Goal: Transaction & Acquisition: Purchase product/service

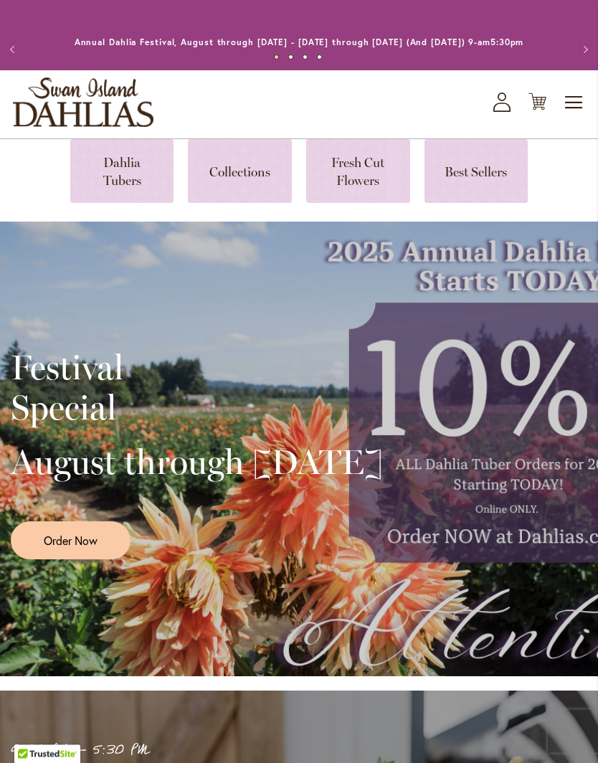
scroll to position [2031, 0]
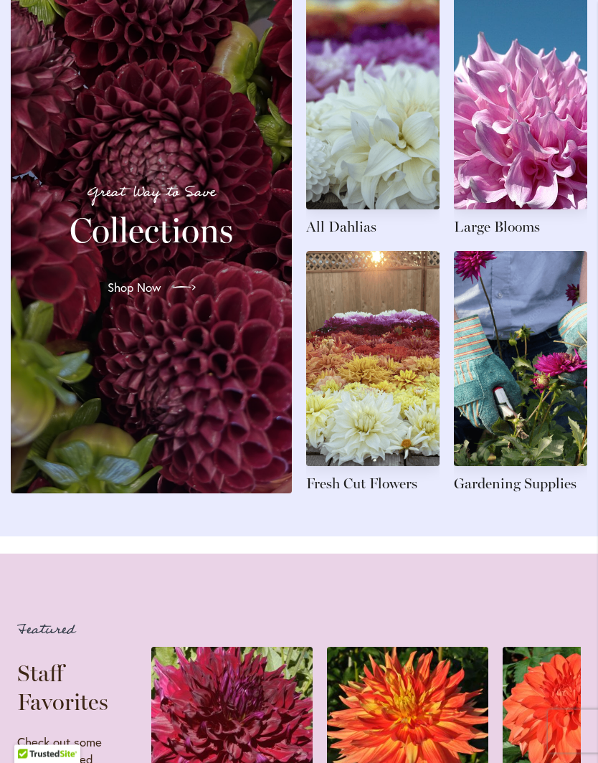
scroll to position [1624, 0]
click at [151, 296] on span "Shop Now" at bounding box center [135, 287] width 54 height 17
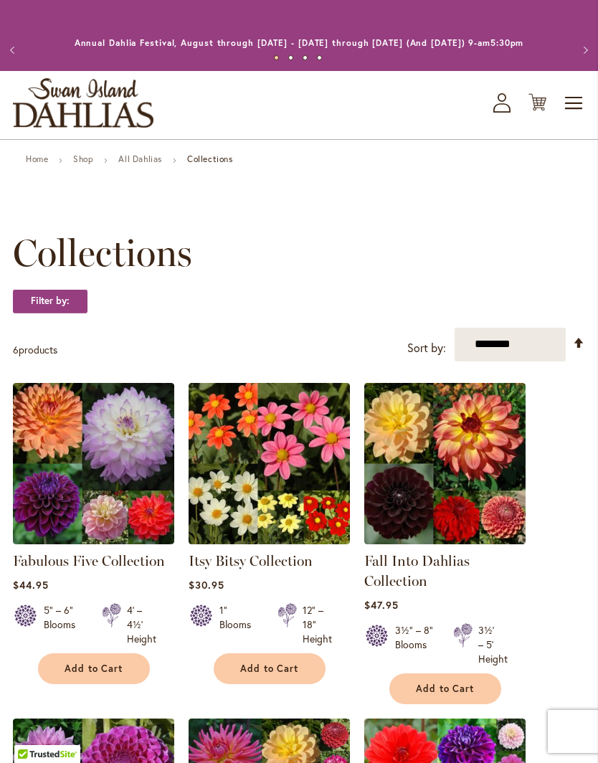
click at [151, 164] on link "All Dahlias" at bounding box center [140, 158] width 44 height 11
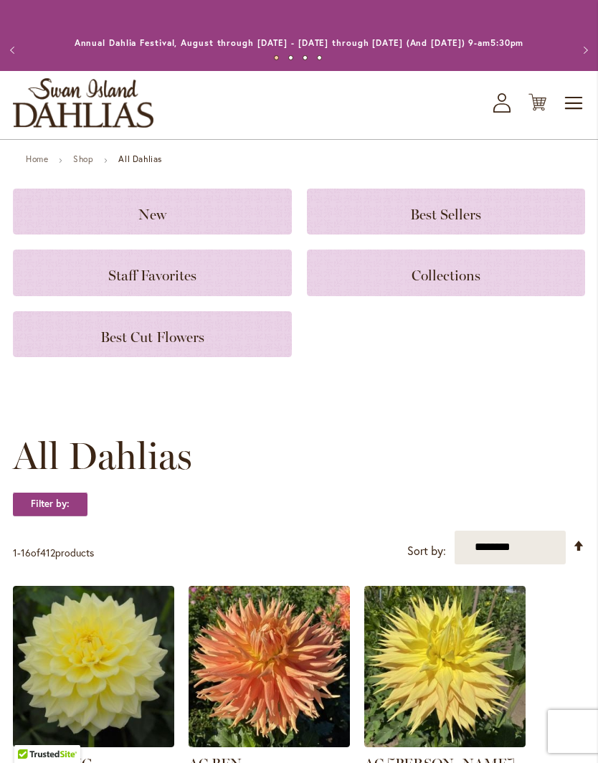
click at [169, 343] on span "Best Cut Flowers" at bounding box center [152, 336] width 104 height 17
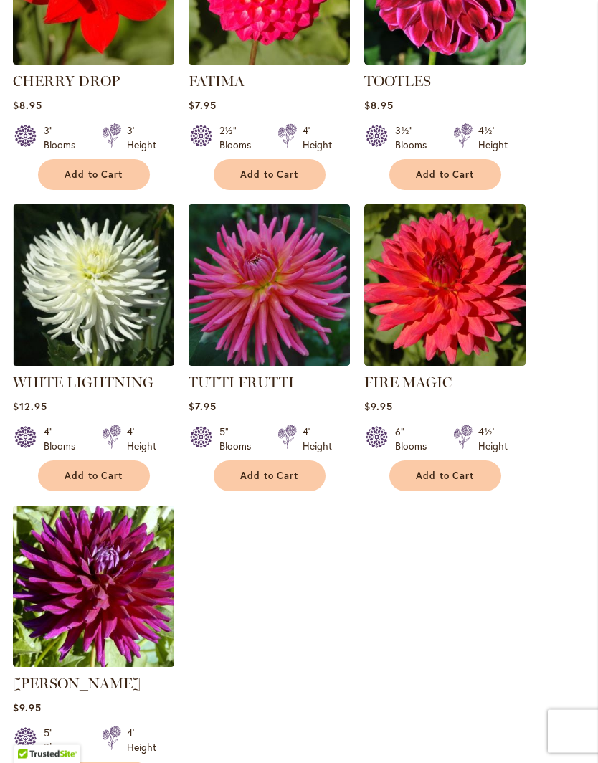
scroll to position [1388, 0]
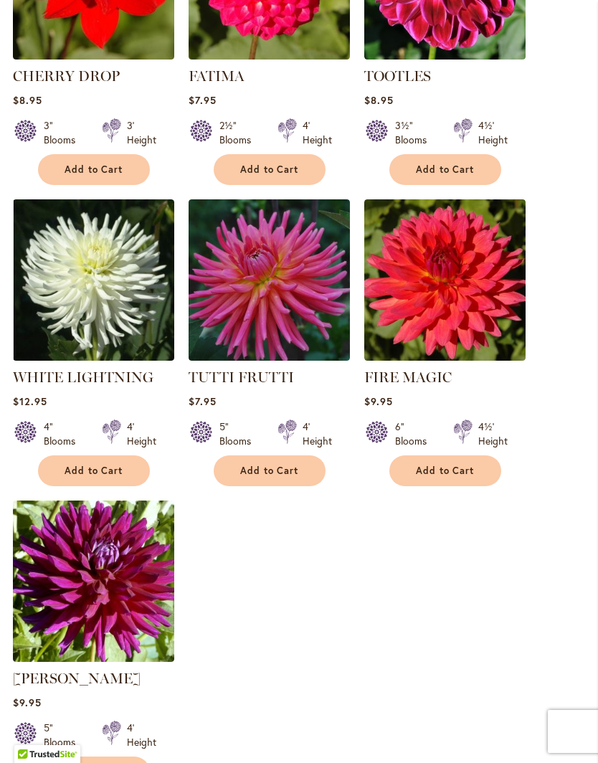
click at [104, 477] on span "Add to Cart" at bounding box center [94, 470] width 59 height 12
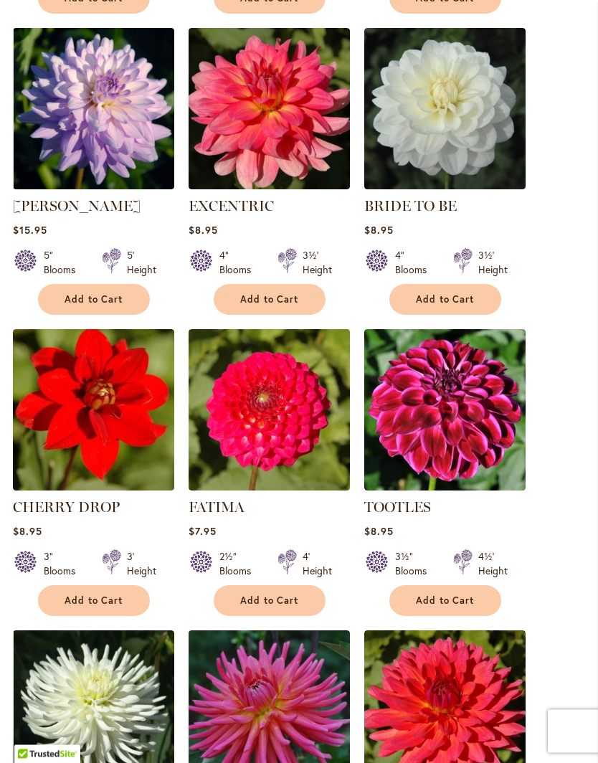
scroll to position [983, 0]
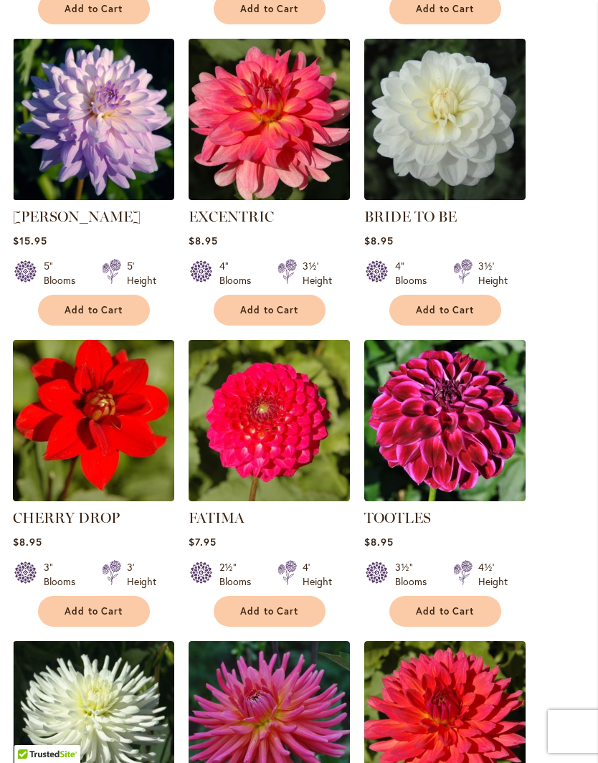
click at [451, 316] on span "Add to Cart" at bounding box center [445, 310] width 59 height 12
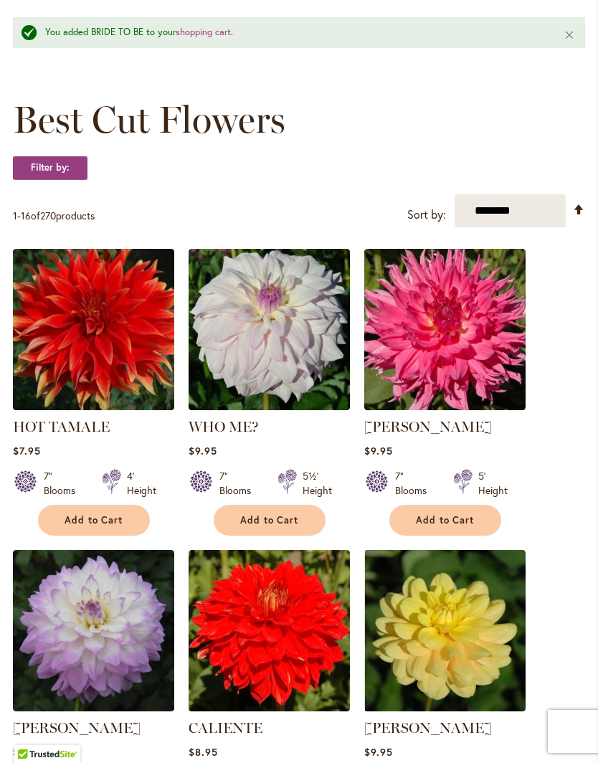
scroll to position [171, 0]
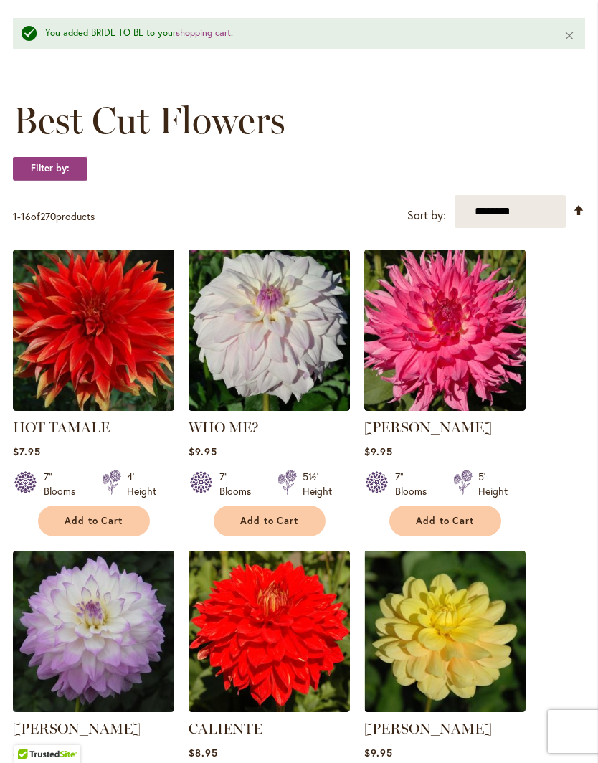
click at [504, 221] on select "**********" at bounding box center [509, 212] width 111 height 34
click at [47, 176] on strong "Filter by:" at bounding box center [50, 168] width 75 height 24
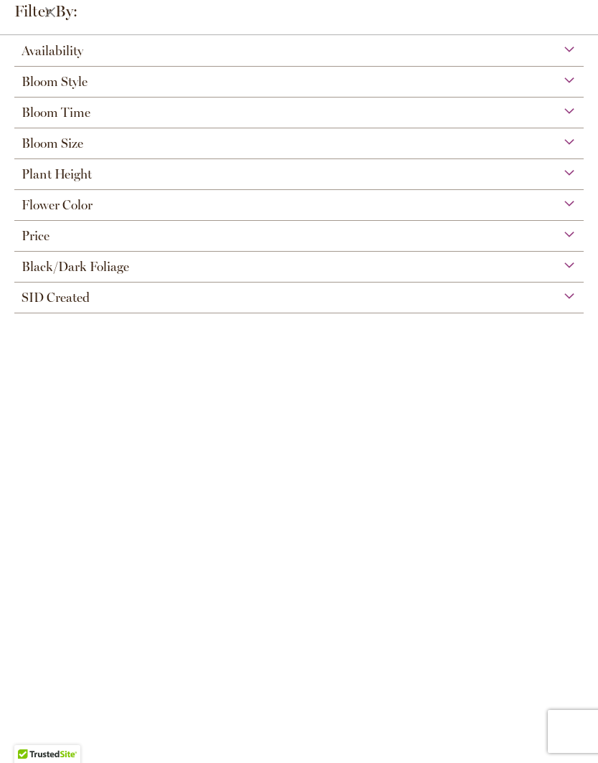
scroll to position [85, 0]
click at [573, 176] on div "Plant Height" at bounding box center [298, 170] width 569 height 23
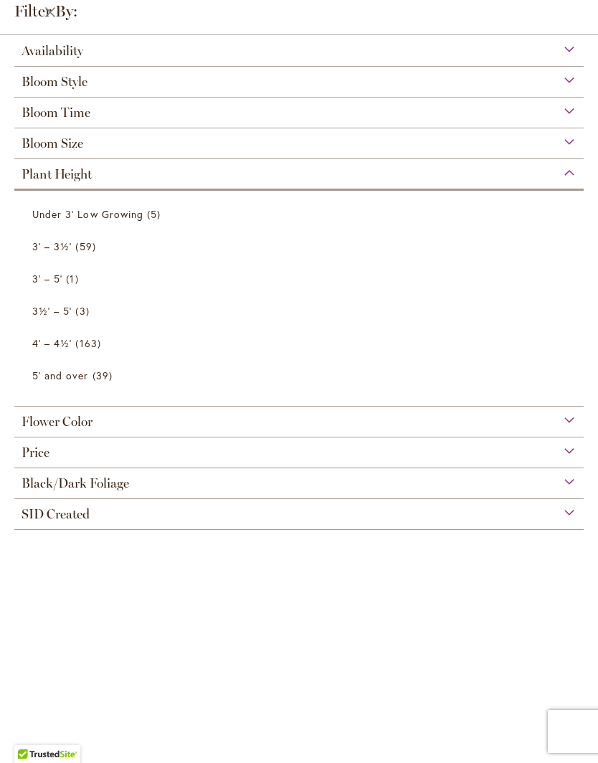
click at [76, 252] on span "59 items" at bounding box center [87, 246] width 24 height 15
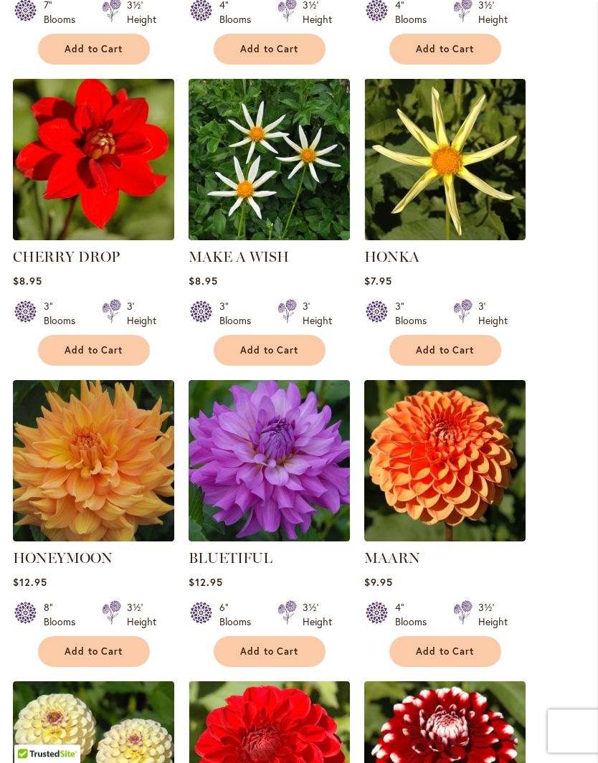
scroll to position [691, 0]
click at [105, 356] on span "Add to Cart" at bounding box center [94, 350] width 59 height 12
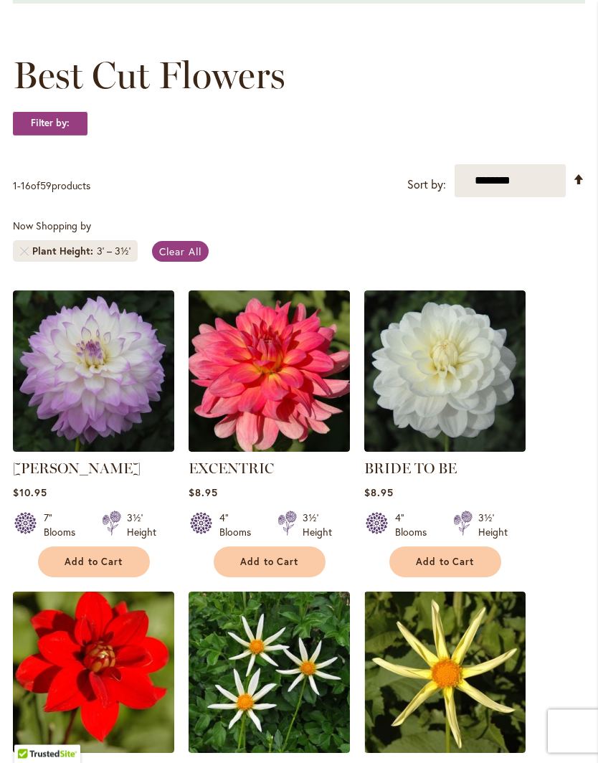
scroll to position [216, 0]
click at [78, 258] on span "Plant Height" at bounding box center [64, 251] width 65 height 14
click at [83, 258] on span "Plant Height" at bounding box center [64, 251] width 65 height 14
click at [168, 258] on span "Clear All" at bounding box center [180, 251] width 42 height 14
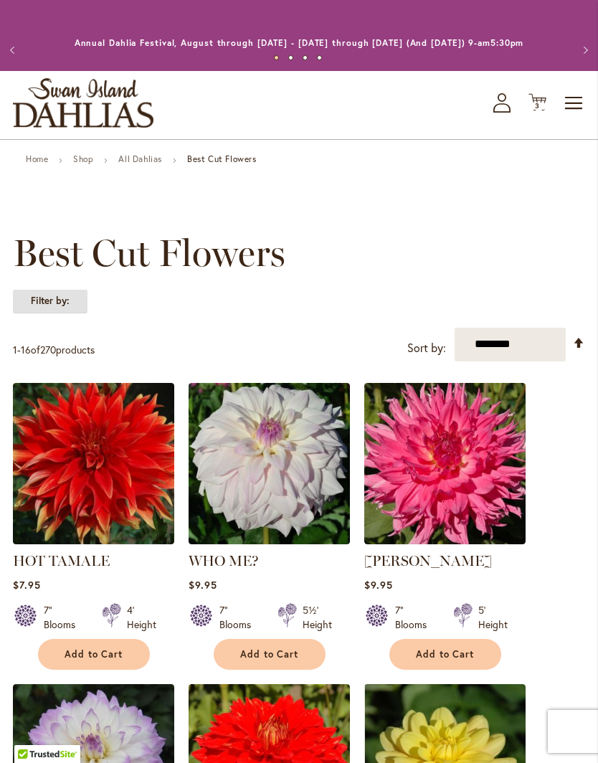
click at [59, 313] on strong "Filter by:" at bounding box center [50, 301] width 75 height 24
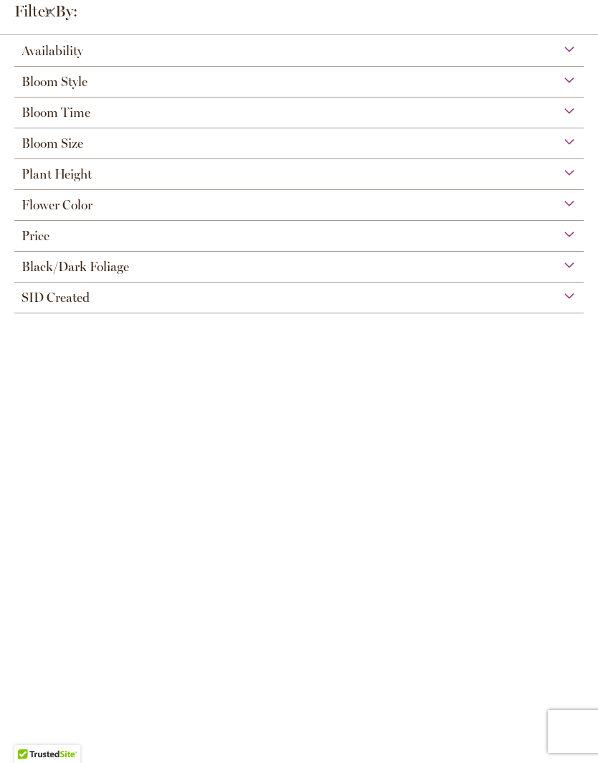
click at [64, 175] on span "Plant Height" at bounding box center [57, 174] width 70 height 16
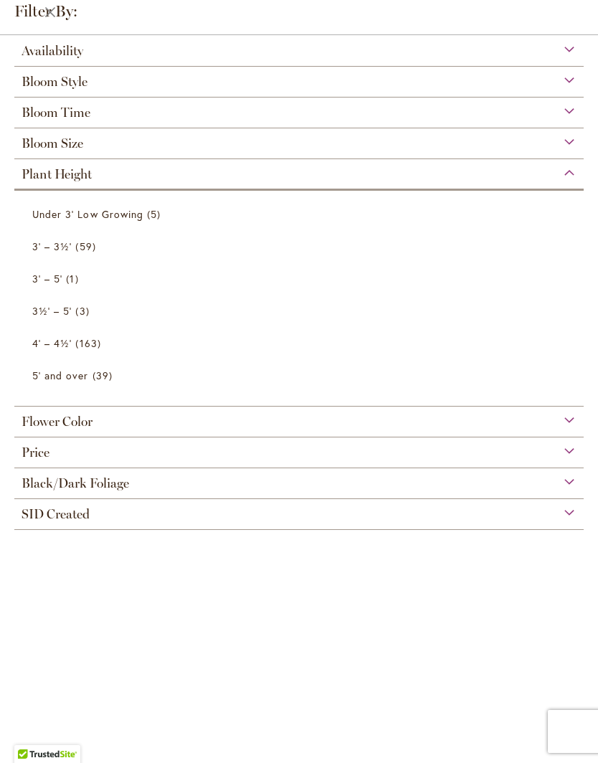
click at [66, 345] on span "4' – 4½'" at bounding box center [51, 343] width 39 height 14
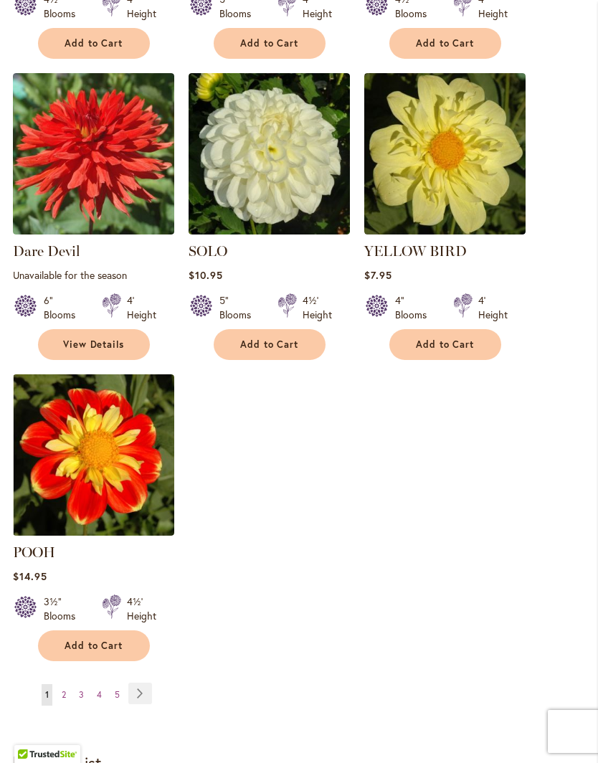
scroll to position [1599, 0]
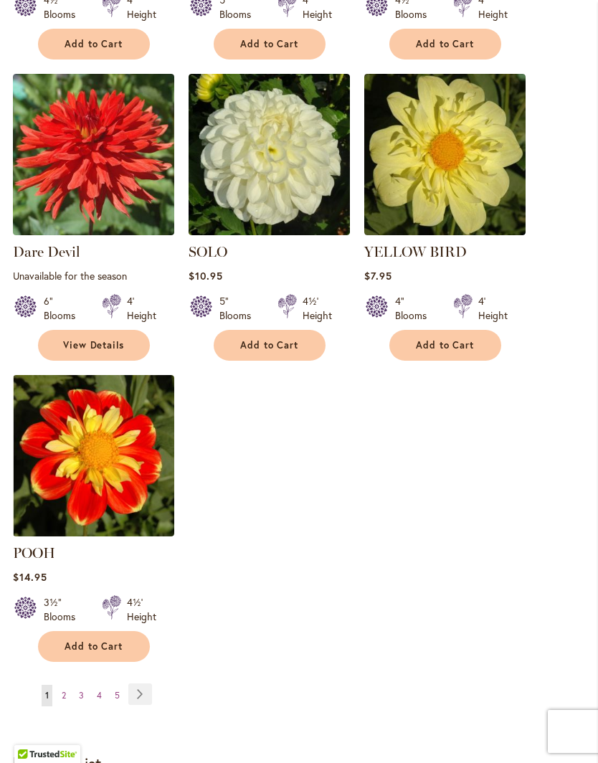
click at [143, 705] on link "Page Next" at bounding box center [140, 694] width 24 height 22
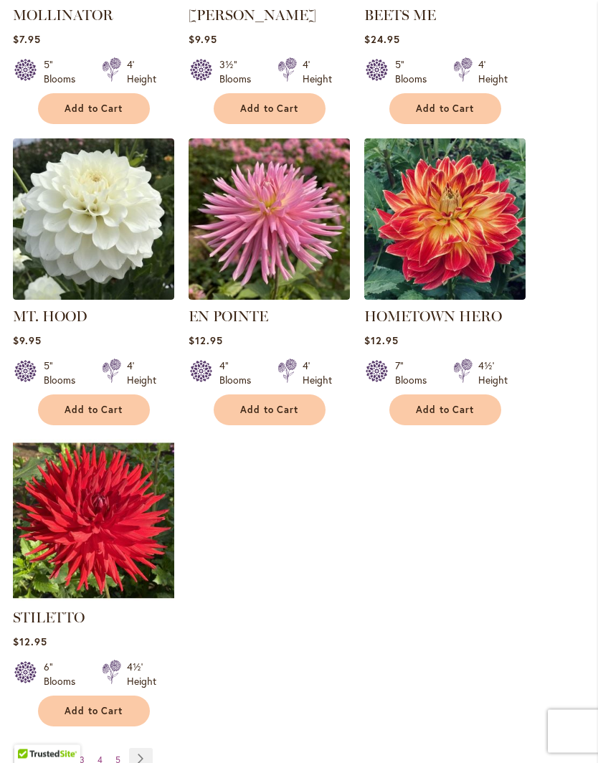
scroll to position [1568, 0]
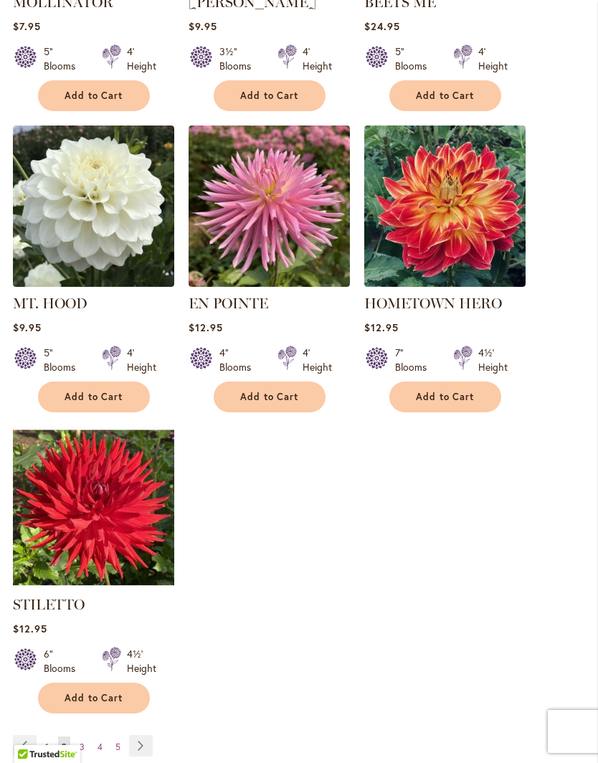
click at [143, 748] on link "Page Next" at bounding box center [141, 746] width 24 height 22
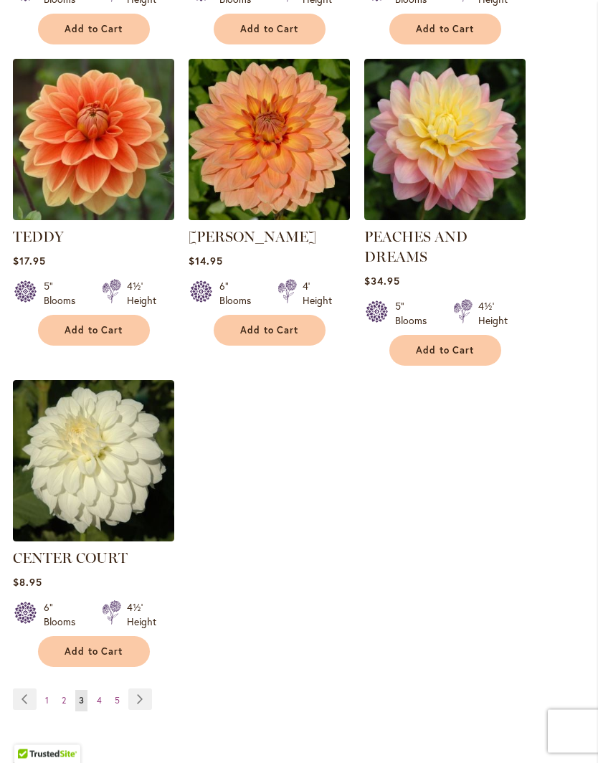
scroll to position [1634, 0]
click at [138, 710] on link "Page Next" at bounding box center [140, 699] width 24 height 22
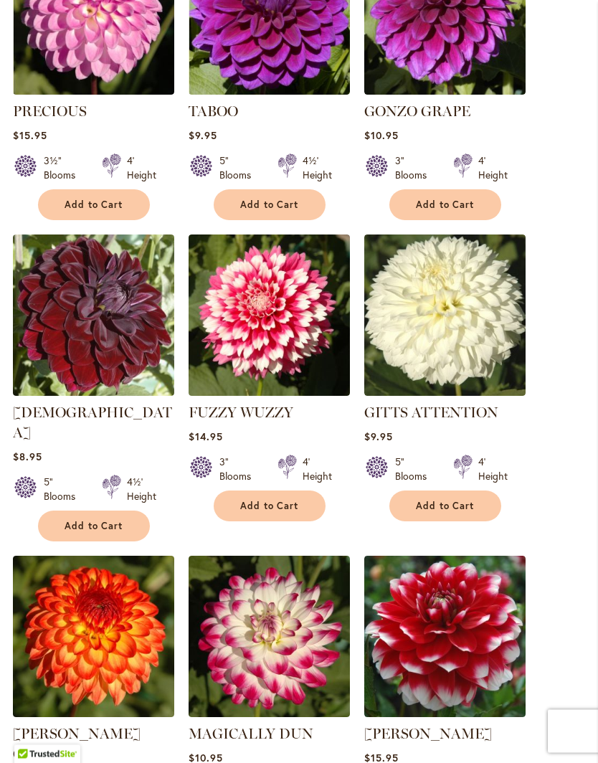
scroll to position [1158, 0]
click at [87, 520] on span "Add to Cart" at bounding box center [94, 526] width 59 height 12
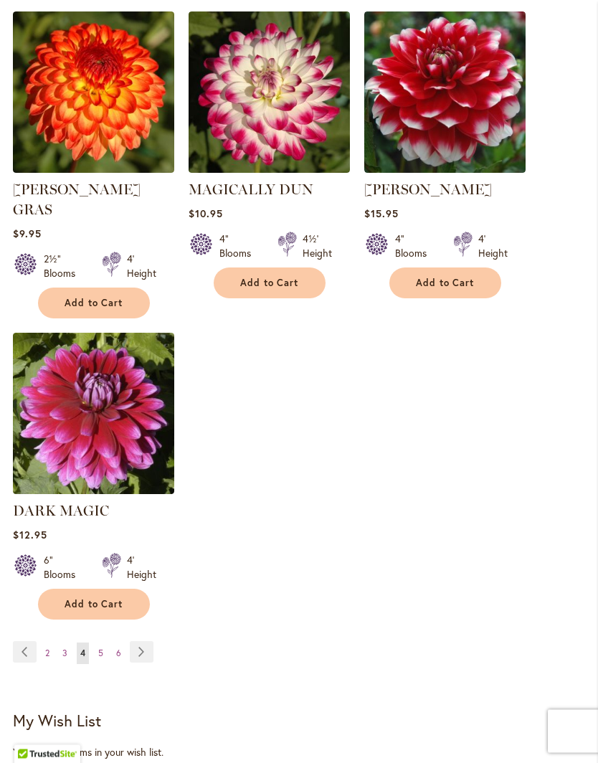
scroll to position [1739, 0]
click at [135, 641] on link "Page Next" at bounding box center [142, 652] width 24 height 22
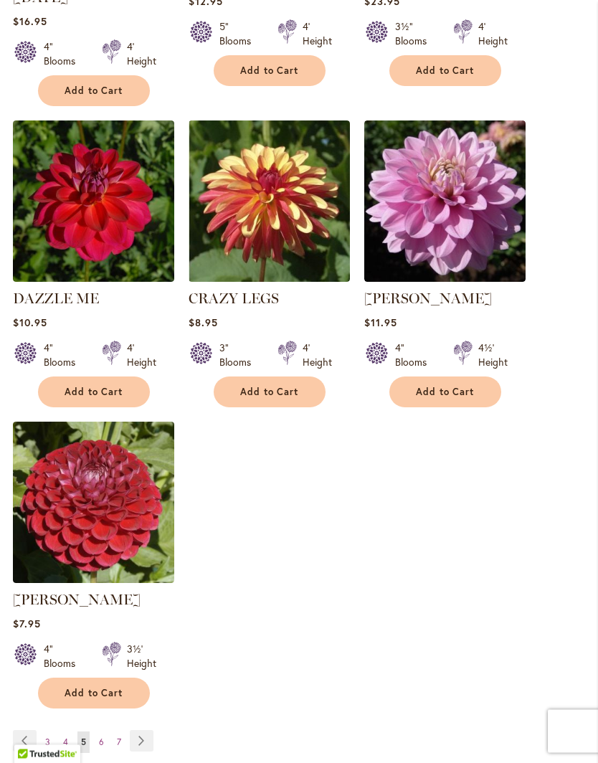
scroll to position [1593, 0]
click at [142, 744] on link "Page Next" at bounding box center [142, 741] width 24 height 22
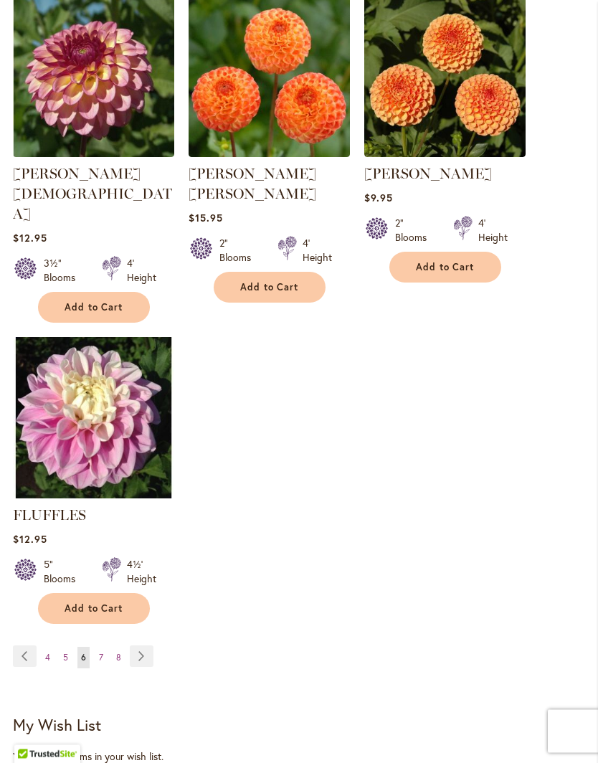
scroll to position [1698, 0]
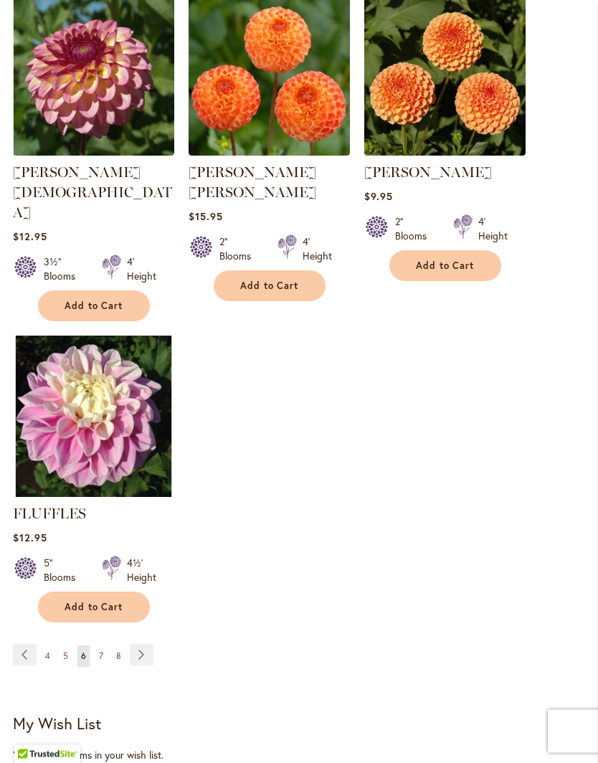
click at [143, 644] on link "Page Next" at bounding box center [142, 655] width 24 height 22
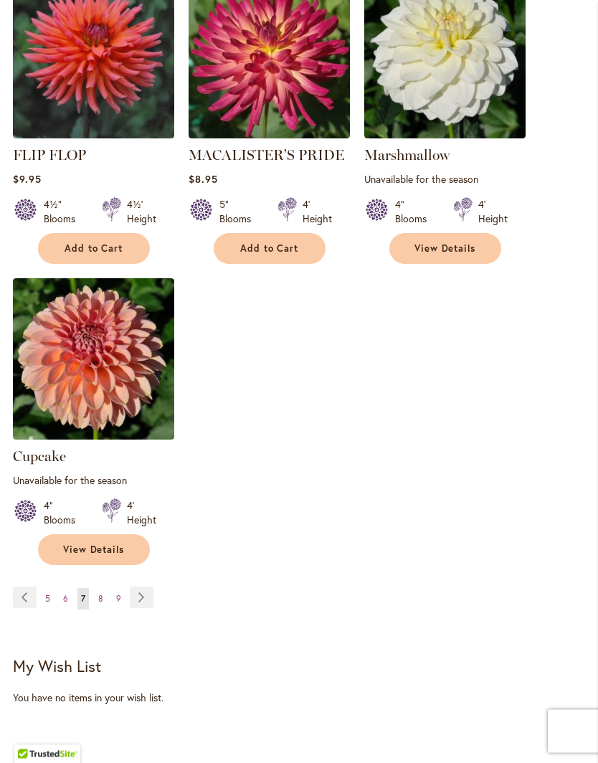
scroll to position [1736, 0]
click at [145, 590] on link "Page Next" at bounding box center [142, 597] width 24 height 22
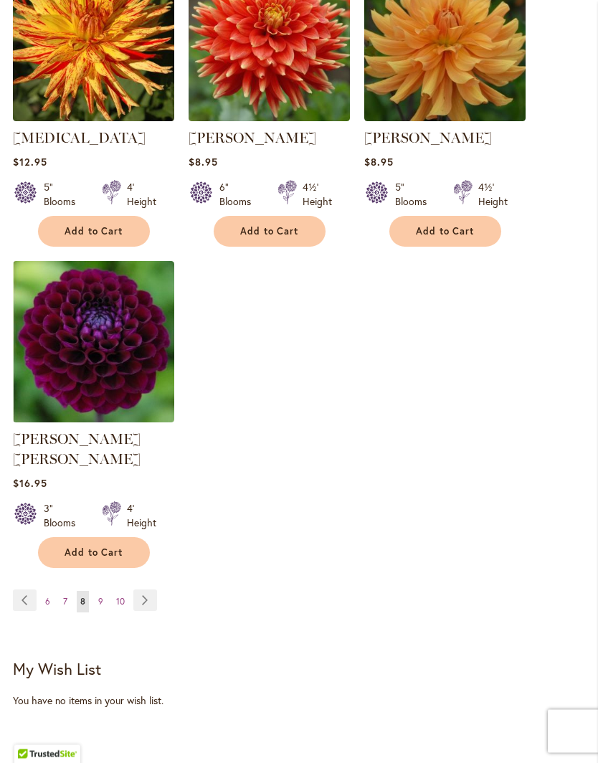
scroll to position [1753, 0]
click at [143, 589] on link "Page Next" at bounding box center [145, 600] width 24 height 22
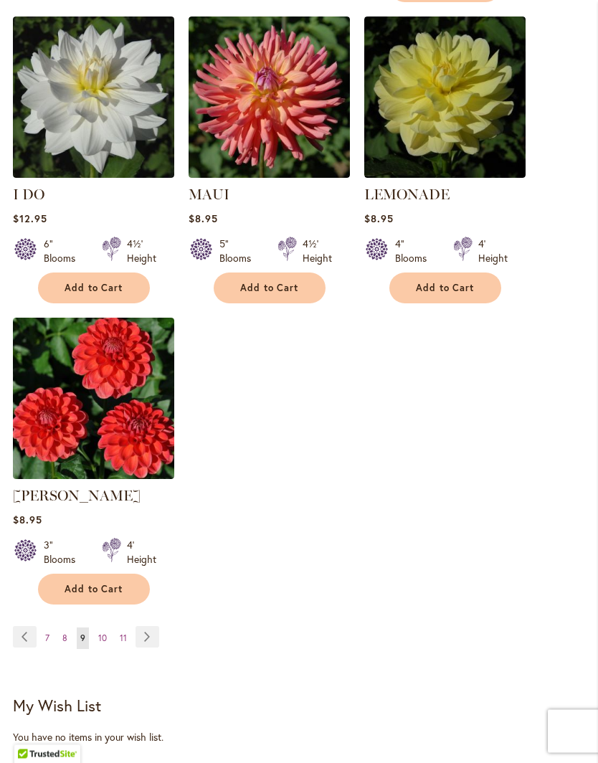
scroll to position [1678, 0]
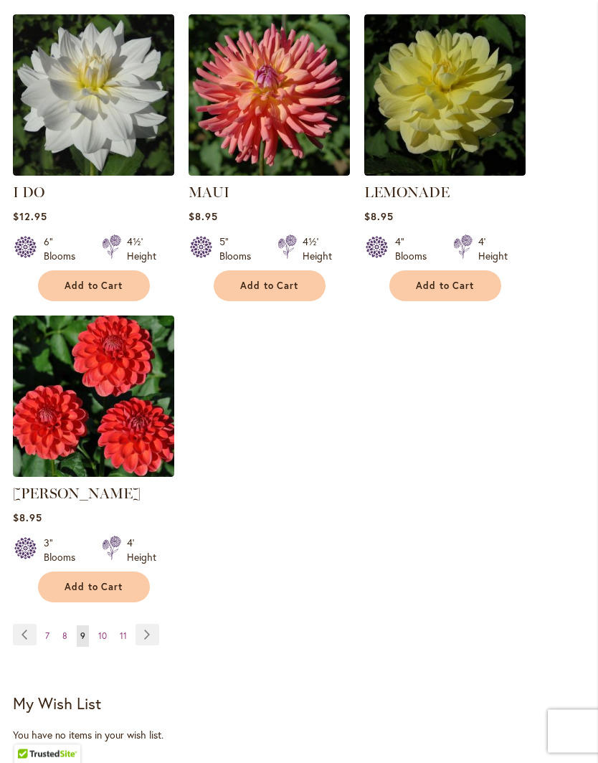
click at [138, 635] on link "Page Next" at bounding box center [147, 635] width 24 height 22
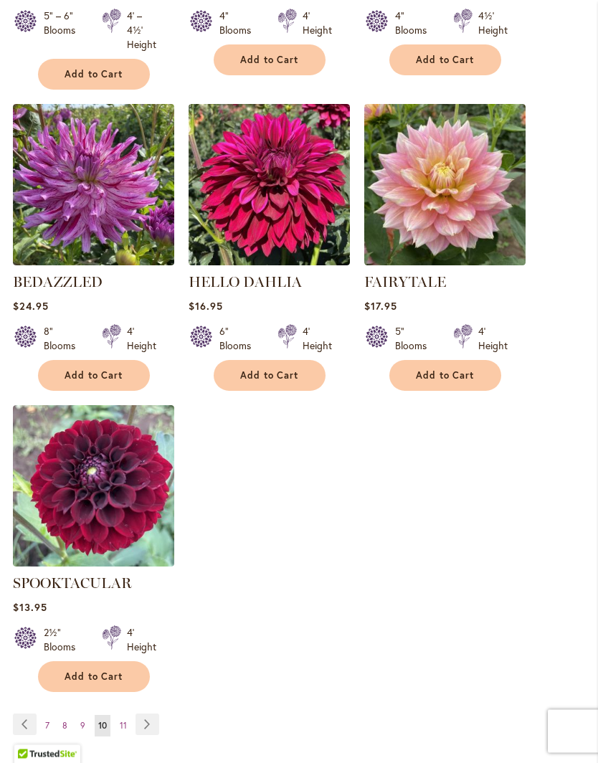
scroll to position [1603, 0]
click at [150, 723] on link "Page Next" at bounding box center [147, 724] width 24 height 22
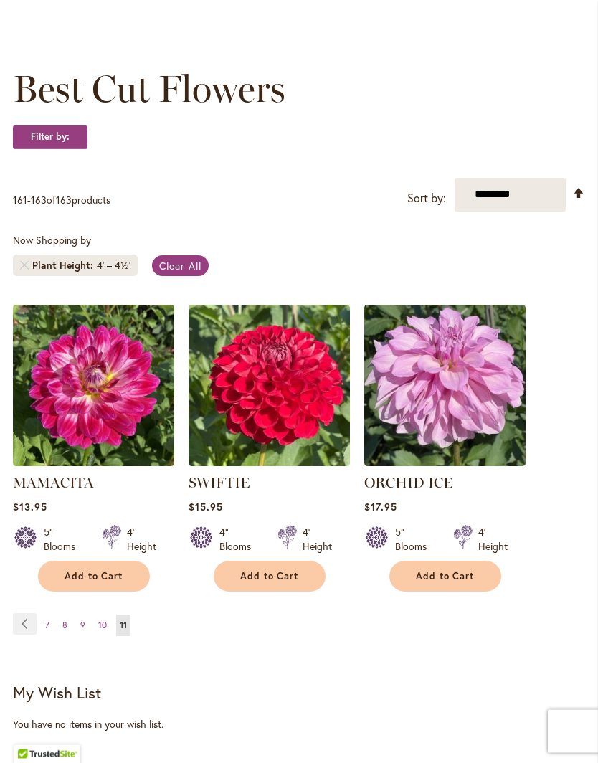
scroll to position [164, 0]
click at [191, 272] on span "Clear All" at bounding box center [180, 266] width 42 height 14
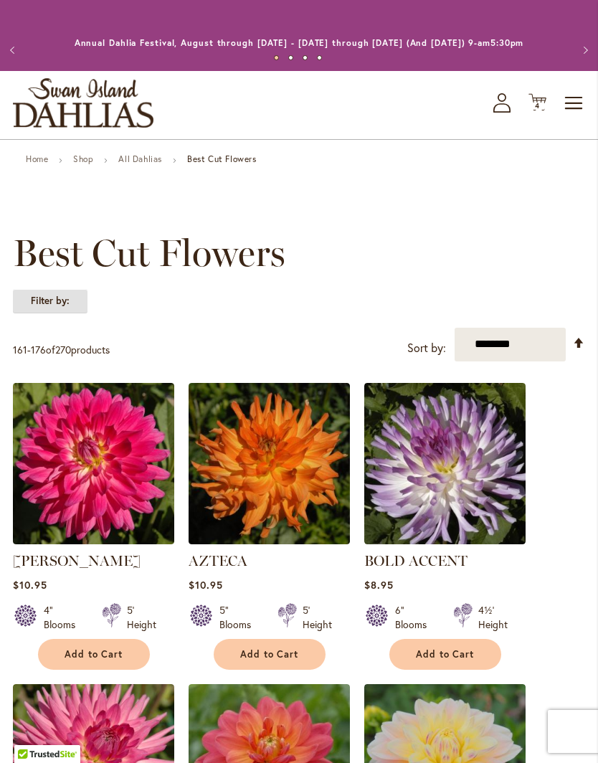
click at [65, 310] on strong "Filter by:" at bounding box center [50, 301] width 75 height 24
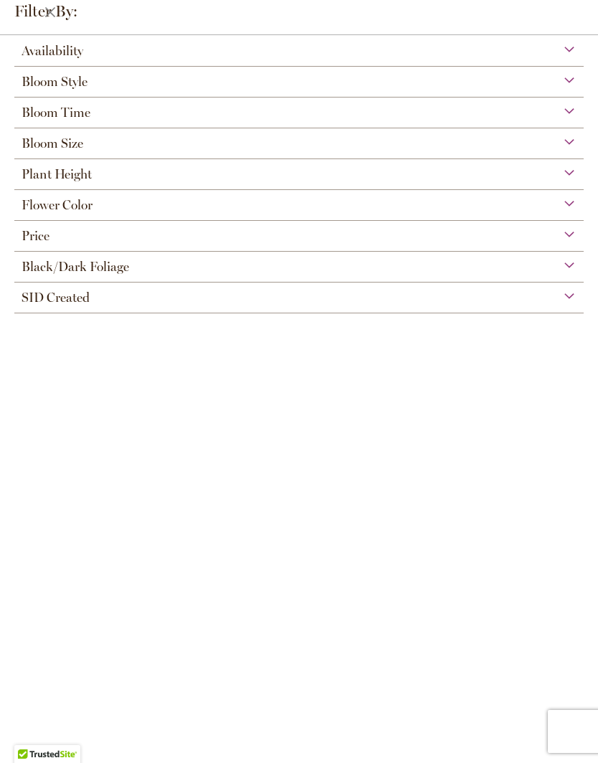
click at [149, 182] on div "Plant Height" at bounding box center [298, 170] width 569 height 23
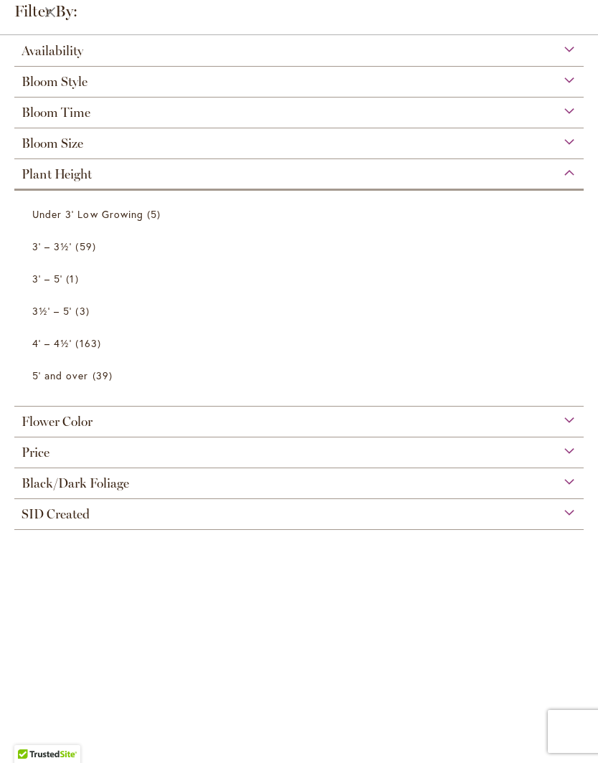
click at [103, 237] on link "3' – 3½' 59 items" at bounding box center [300, 246] width 537 height 25
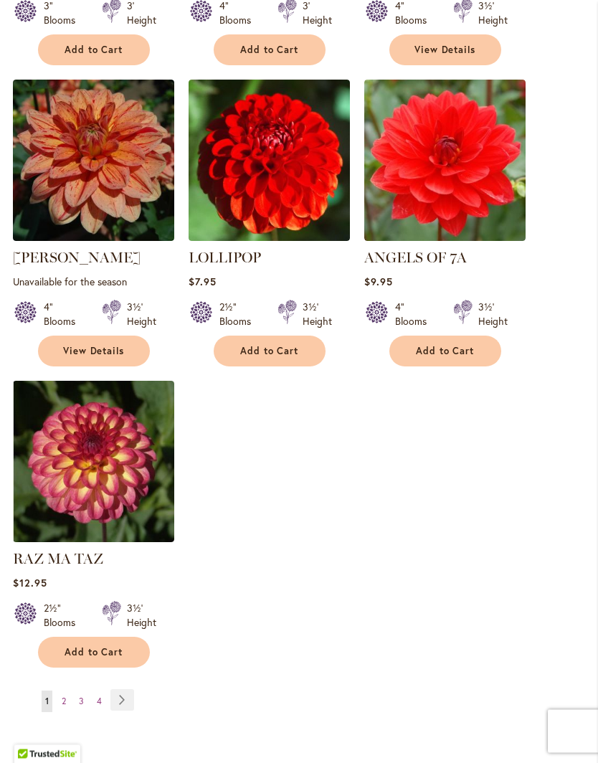
scroll to position [1593, 0]
click at [127, 710] on link "Page Next" at bounding box center [122, 700] width 24 height 22
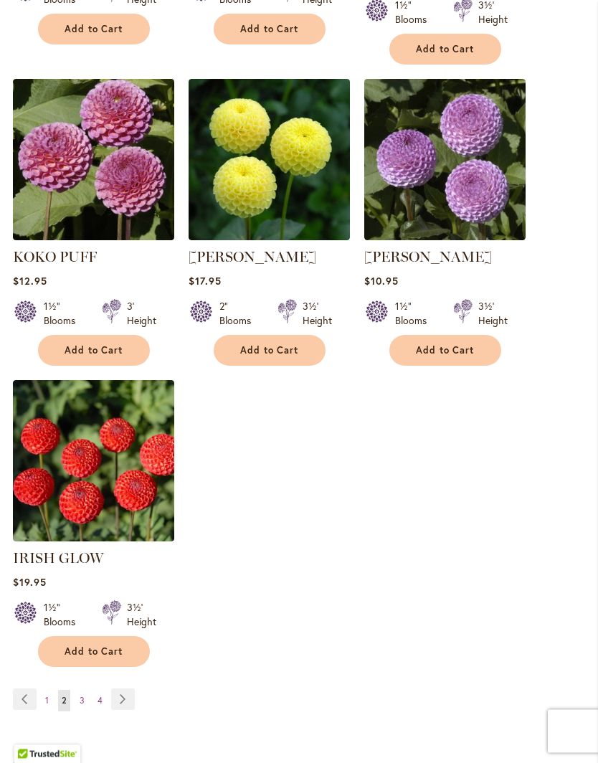
scroll to position [1614, 0]
click at [128, 696] on link "Page Next" at bounding box center [123, 699] width 24 height 22
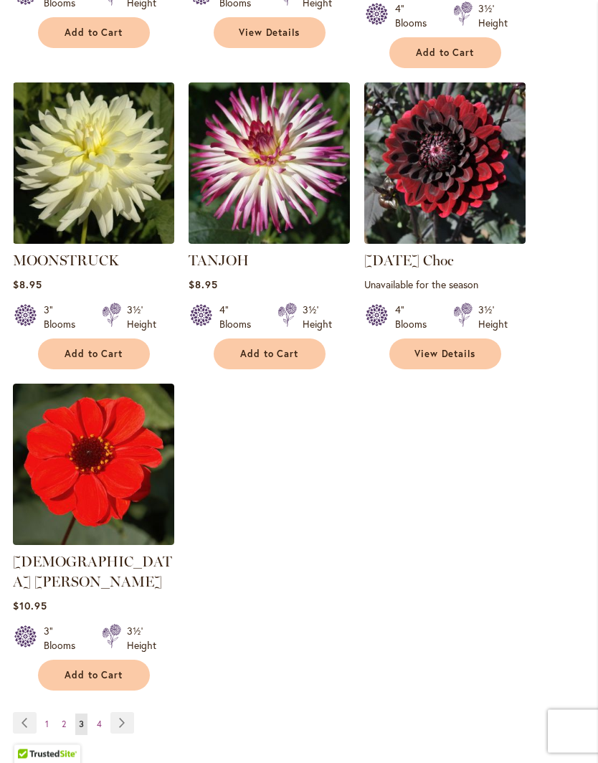
scroll to position [1632, 0]
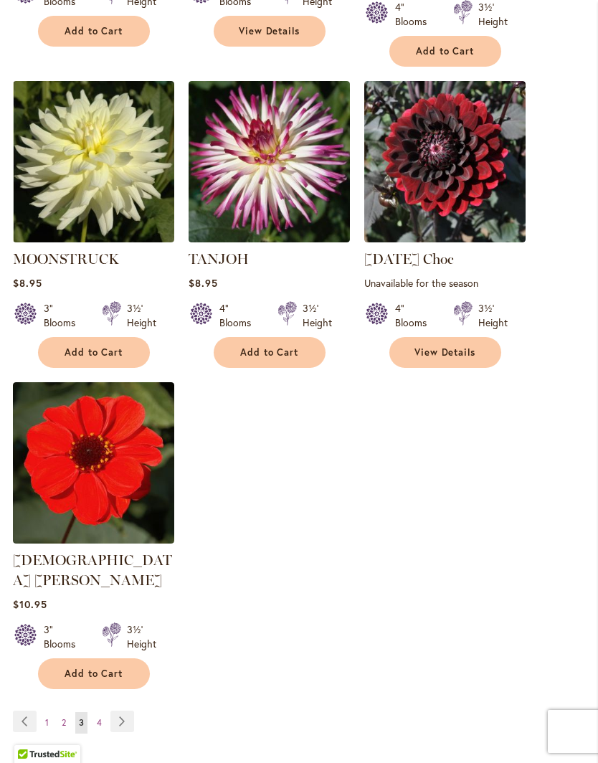
click at [122, 710] on link "Page Next" at bounding box center [122, 721] width 24 height 22
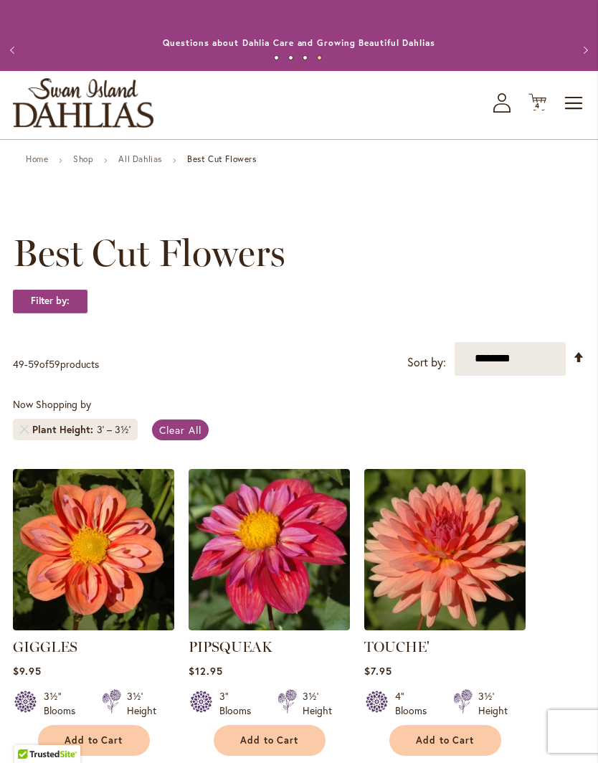
click at [540, 110] on span "4 4 items" at bounding box center [537, 106] width 14 height 7
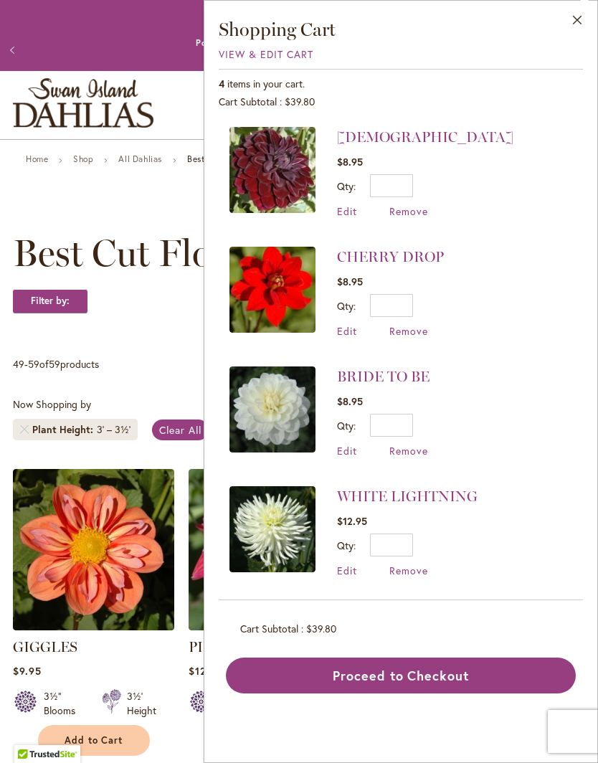
click at [148, 342] on div "Best Cut Flowers Filter by: Filter By: Availability In Stock 55 items Out of St…" at bounding box center [299, 287] width 572 height 110
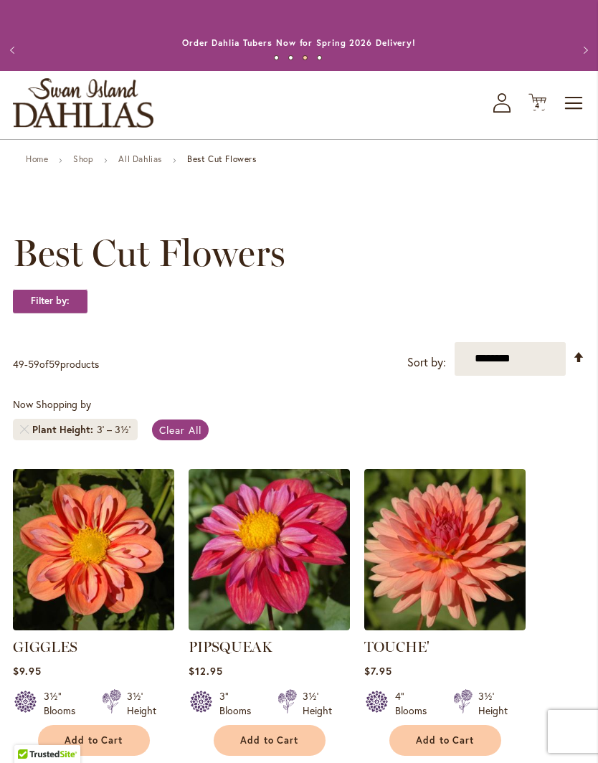
click at [511, 366] on select "**********" at bounding box center [509, 359] width 111 height 34
click at [515, 372] on select "**********" at bounding box center [509, 359] width 111 height 34
select select "*****"
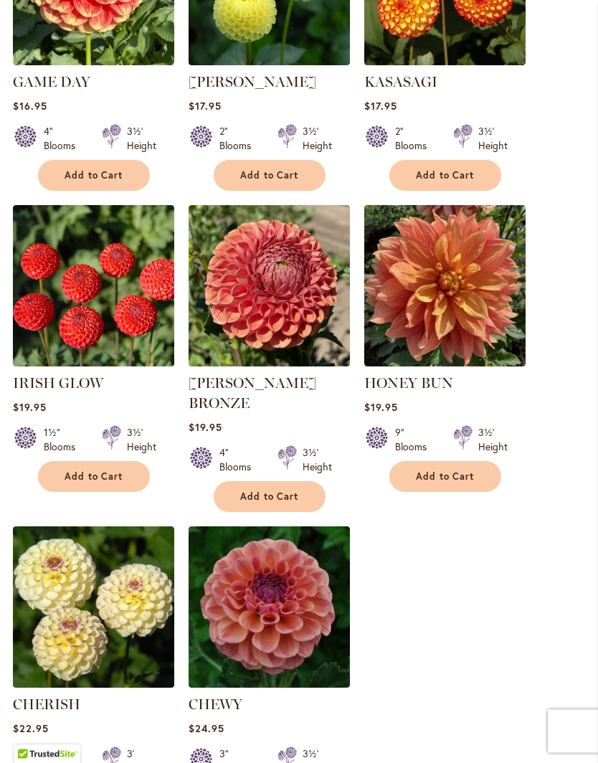
scroll to position [866, 0]
click at [462, 482] on span "Add to Cart" at bounding box center [445, 476] width 59 height 12
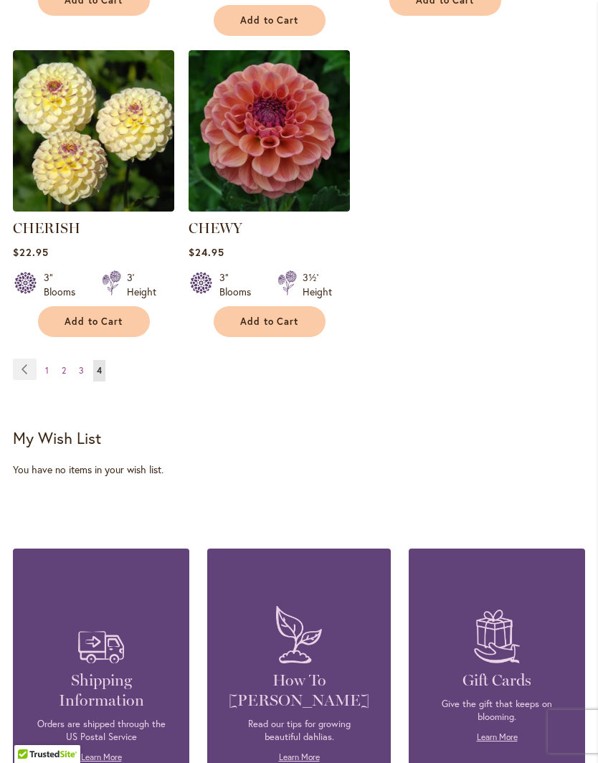
scroll to position [1378, 0]
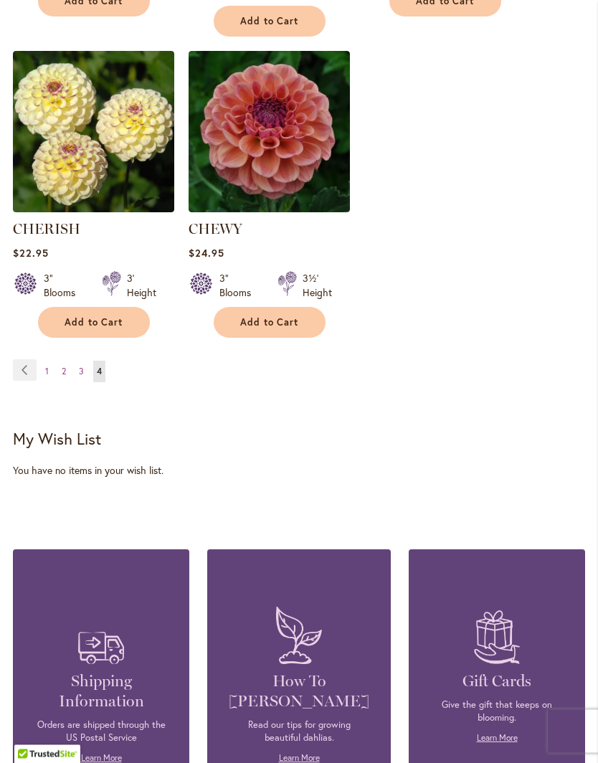
click at [47, 366] on span "1" at bounding box center [47, 371] width 4 height 11
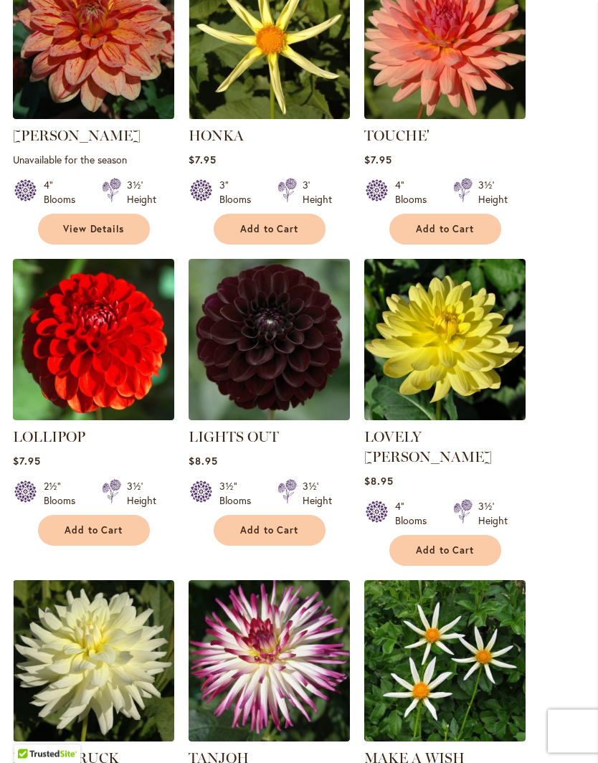
scroll to position [837, 0]
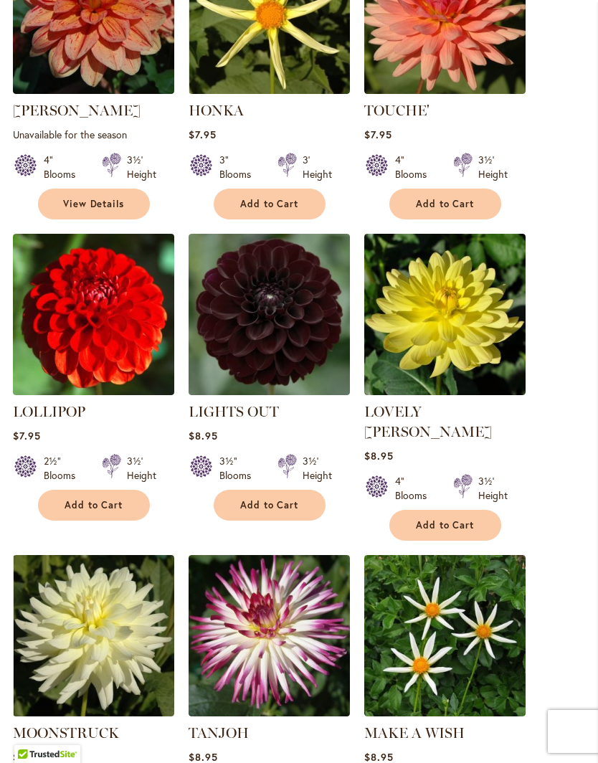
click at [267, 511] on span "Add to Cart" at bounding box center [269, 505] width 59 height 12
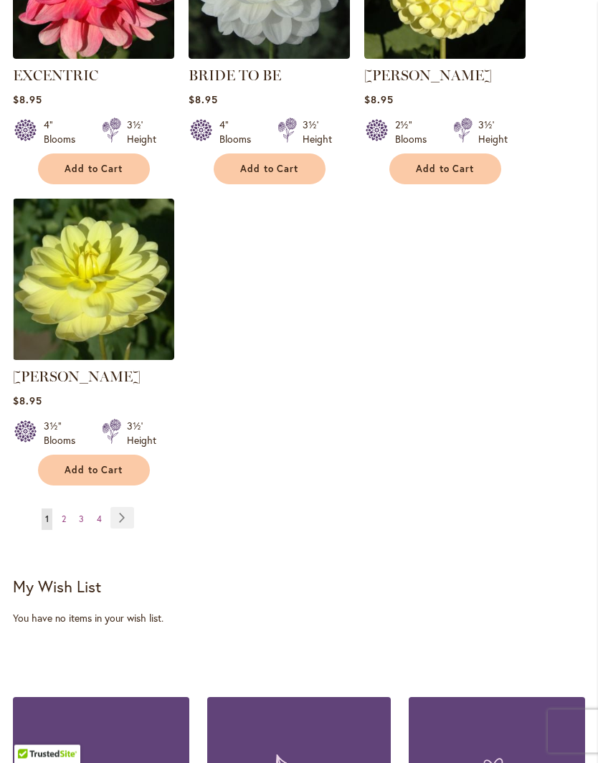
scroll to position [1833, 0]
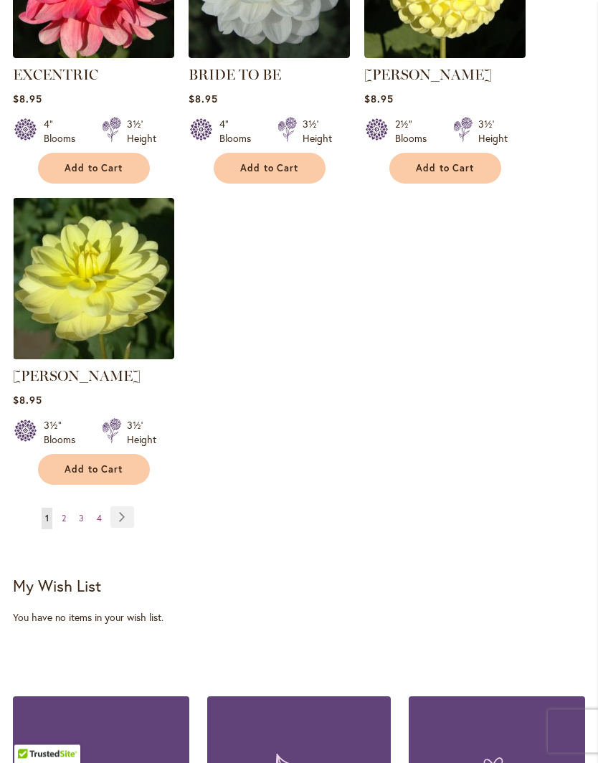
click at [118, 515] on link "Page Next" at bounding box center [122, 518] width 24 height 22
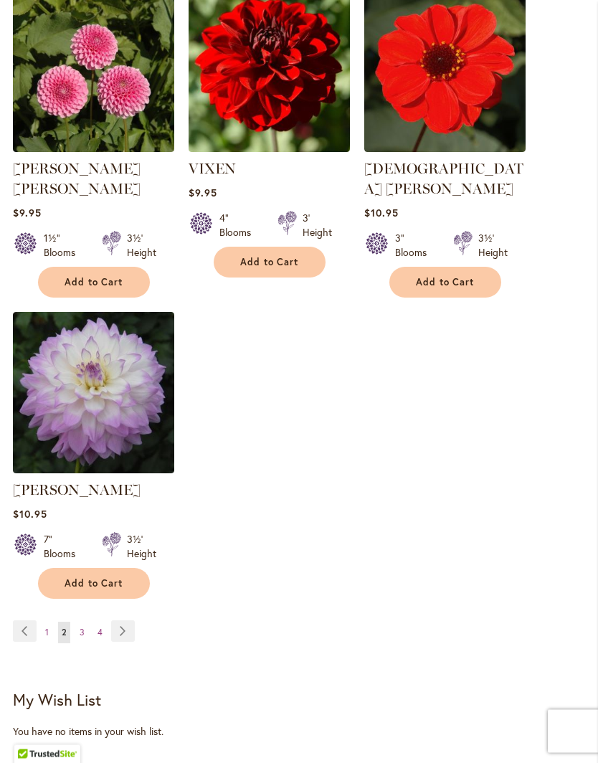
scroll to position [1709, 0]
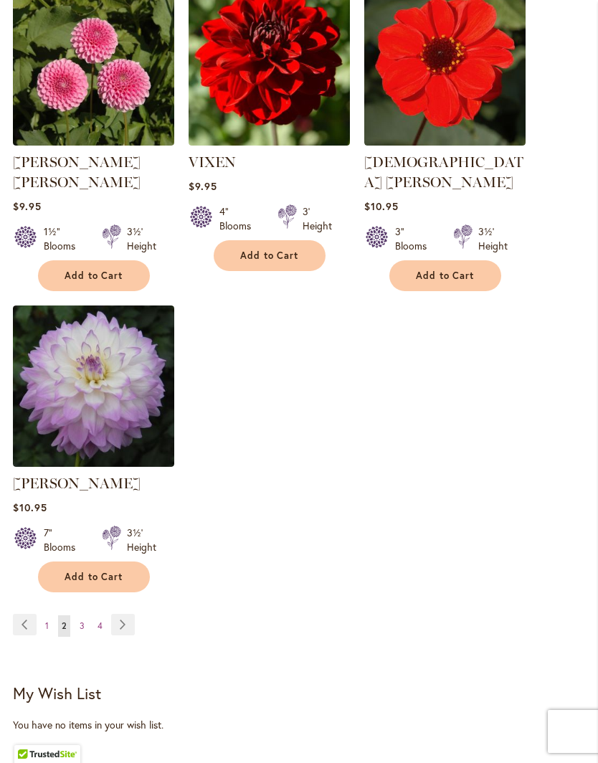
click at [120, 614] on link "Page Next" at bounding box center [123, 625] width 24 height 22
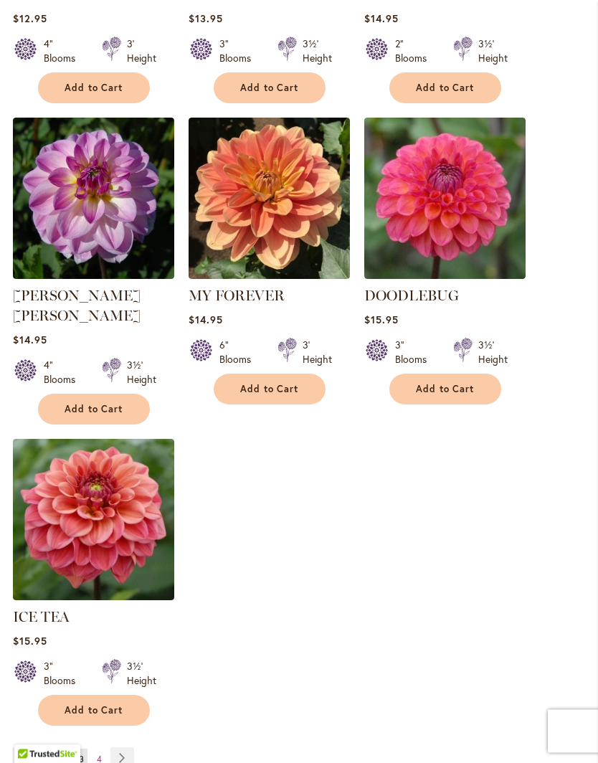
scroll to position [1576, 0]
click at [109, 695] on button "Add to Cart" at bounding box center [94, 710] width 112 height 31
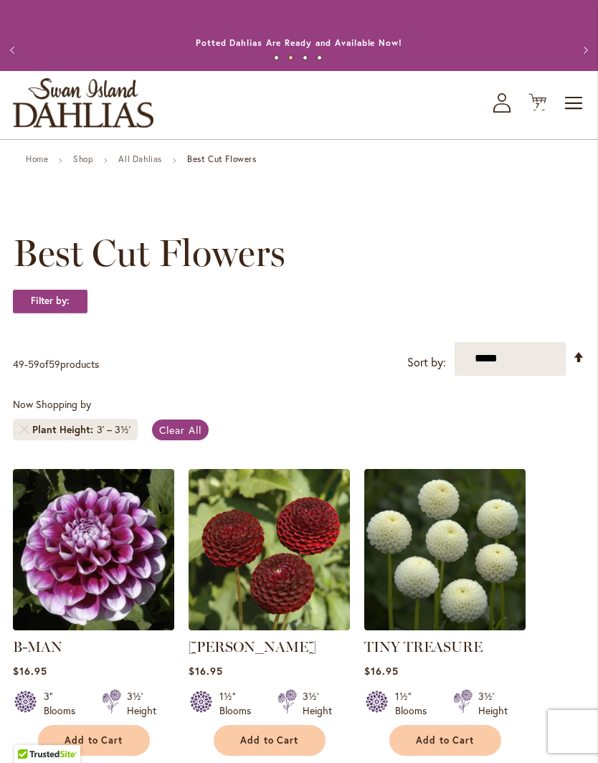
click at [535, 110] on span "7" at bounding box center [537, 105] width 4 height 9
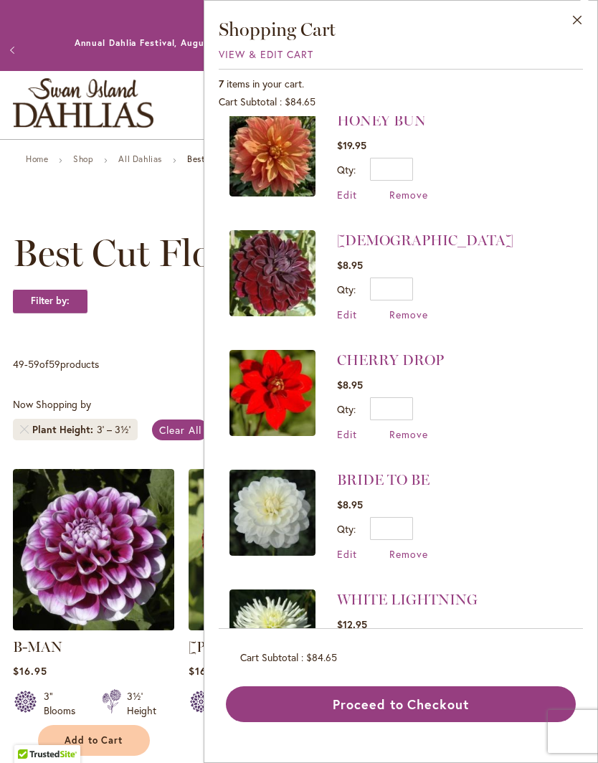
scroll to position [259, 0]
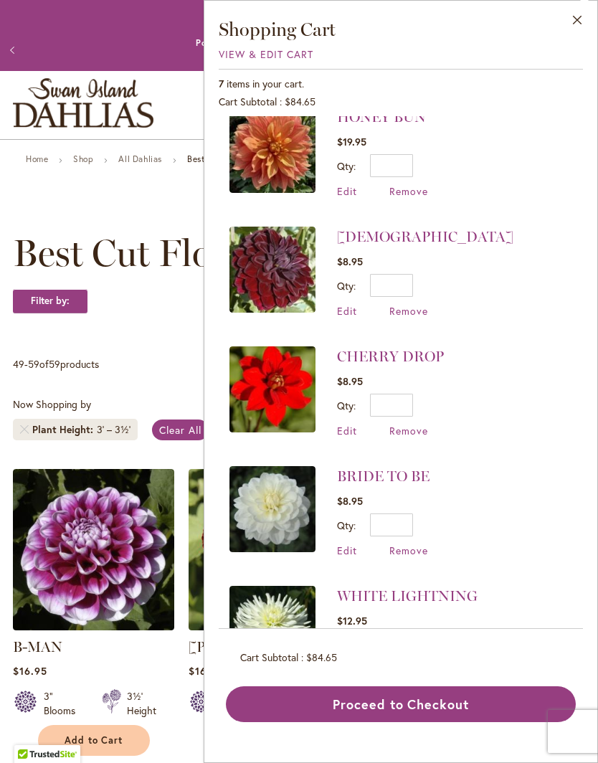
click at [409, 425] on span "Remove" at bounding box center [408, 431] width 39 height 14
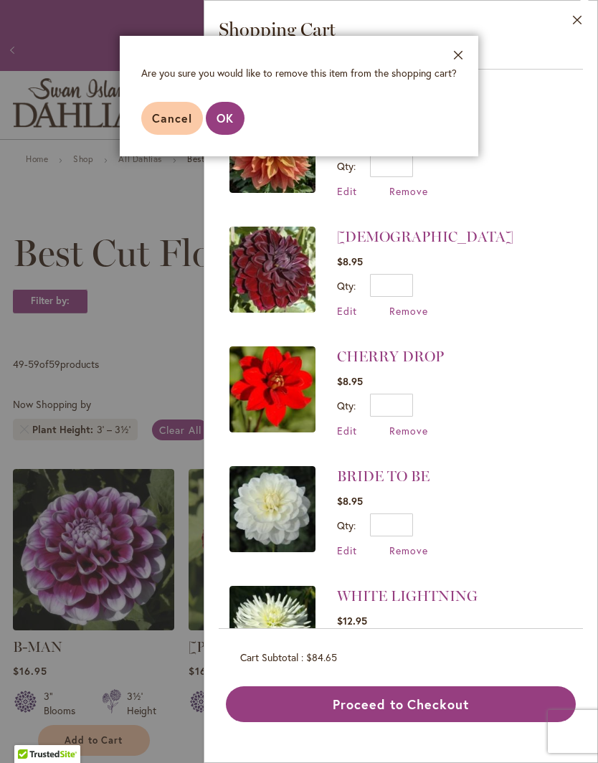
click at [233, 123] on span "OK" at bounding box center [224, 117] width 17 height 15
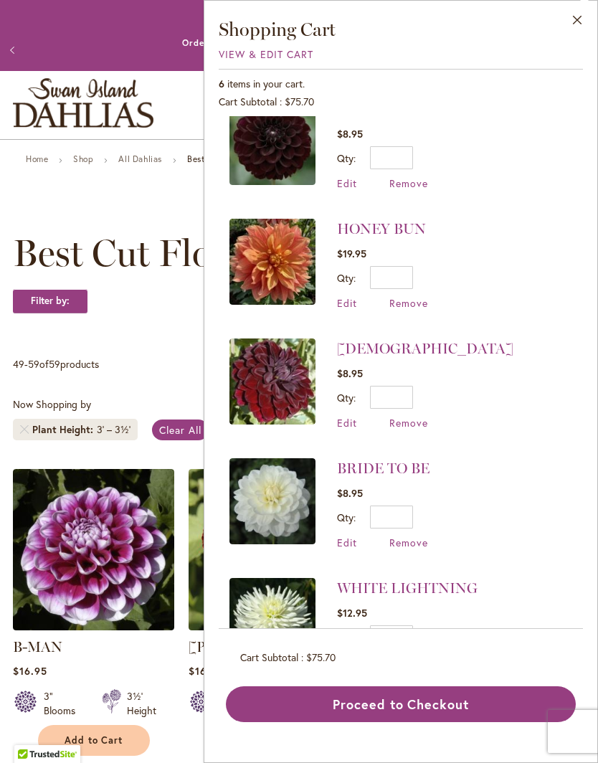
scroll to position [147, 0]
click at [405, 659] on span "Remove" at bounding box center [408, 663] width 39 height 14
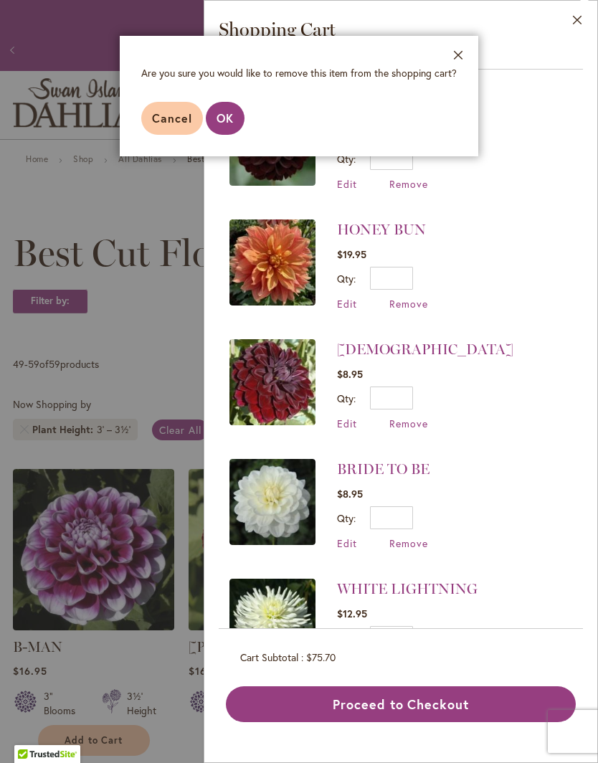
click at [228, 121] on span "OK" at bounding box center [224, 117] width 17 height 15
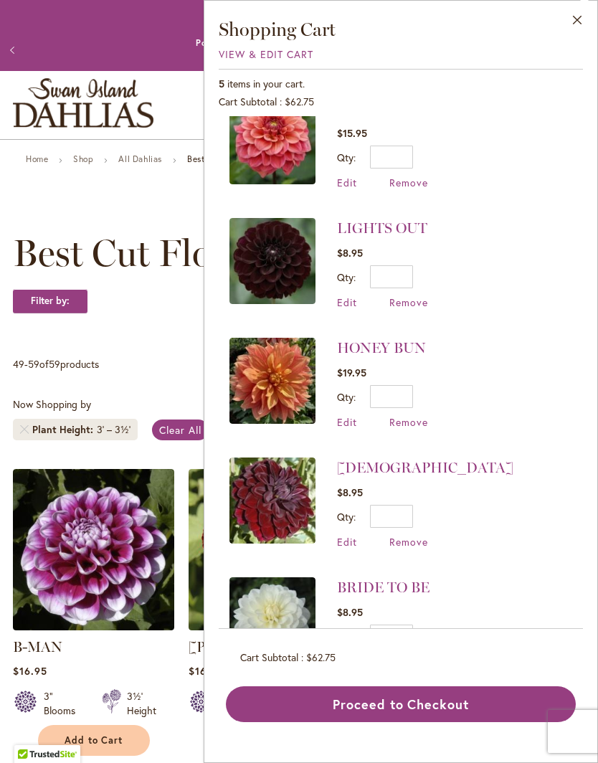
scroll to position [28, 0]
click at [407, 659] on span "Remove" at bounding box center [408, 662] width 39 height 14
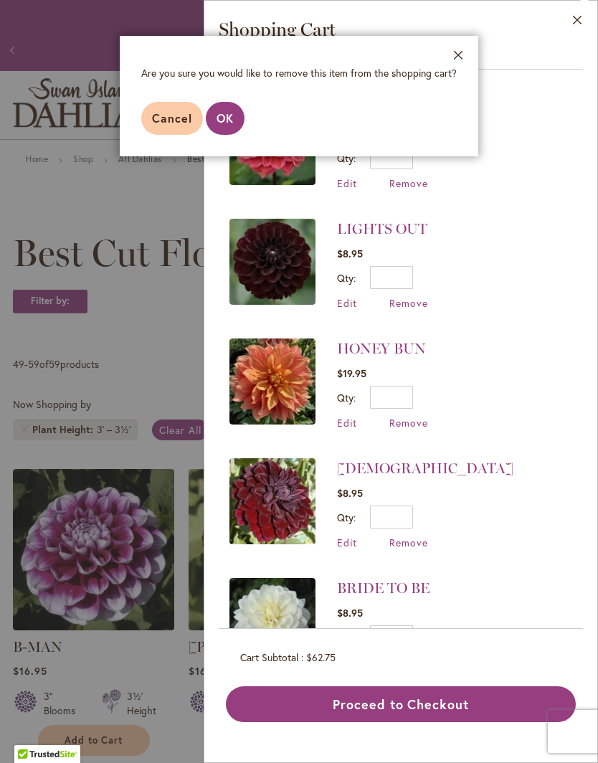
click at [216, 118] on span "OK" at bounding box center [224, 117] width 17 height 15
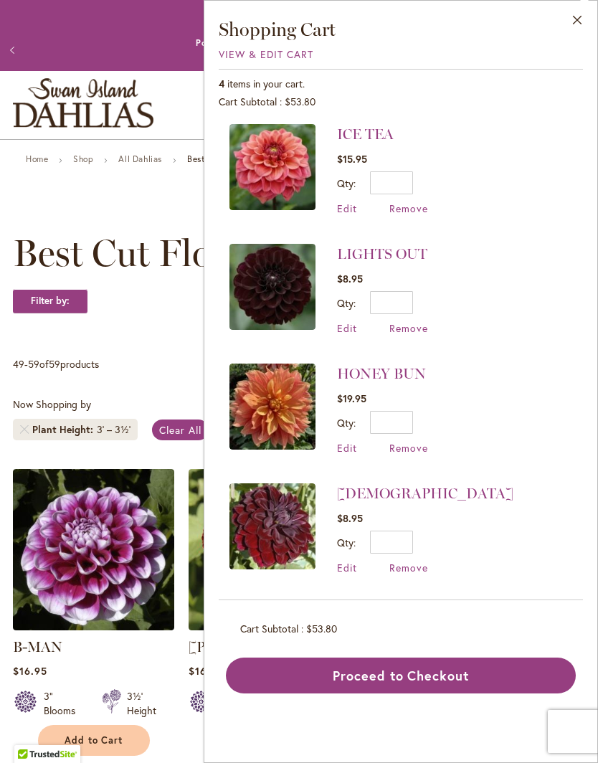
scroll to position [0, 0]
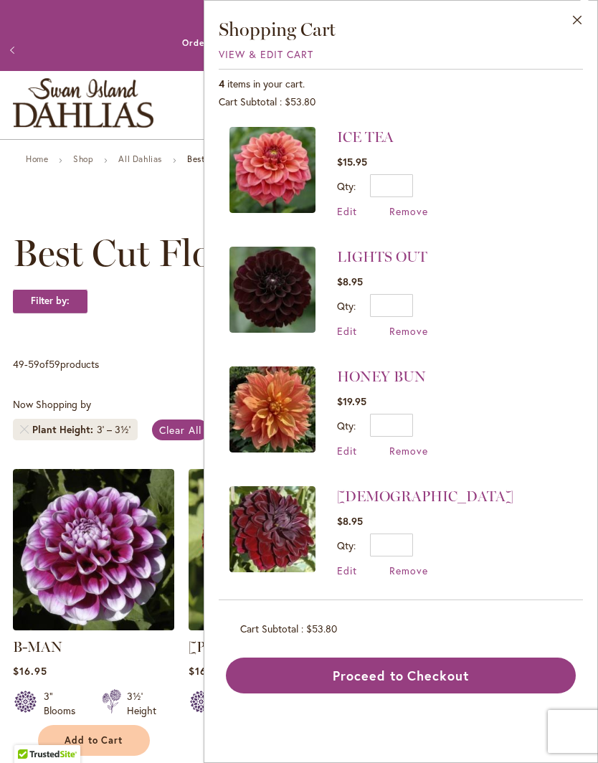
click at [280, 514] on img at bounding box center [272, 529] width 86 height 86
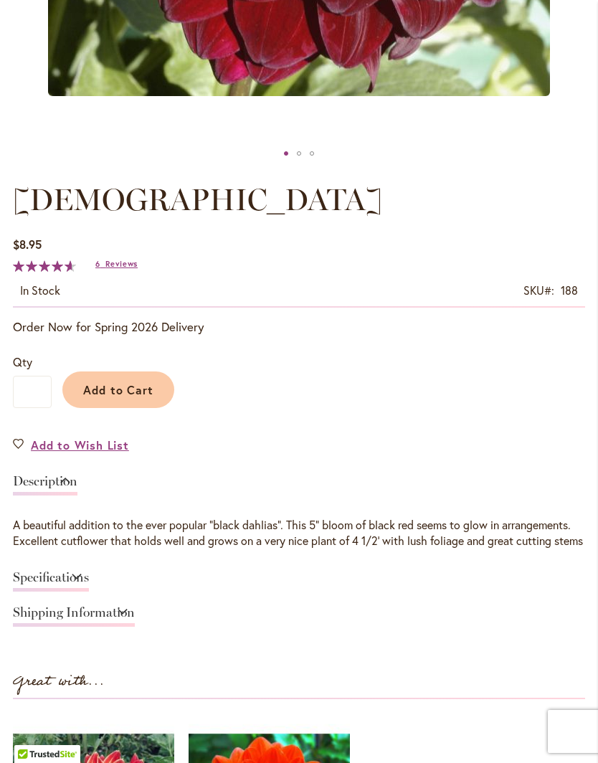
scroll to position [640, 0]
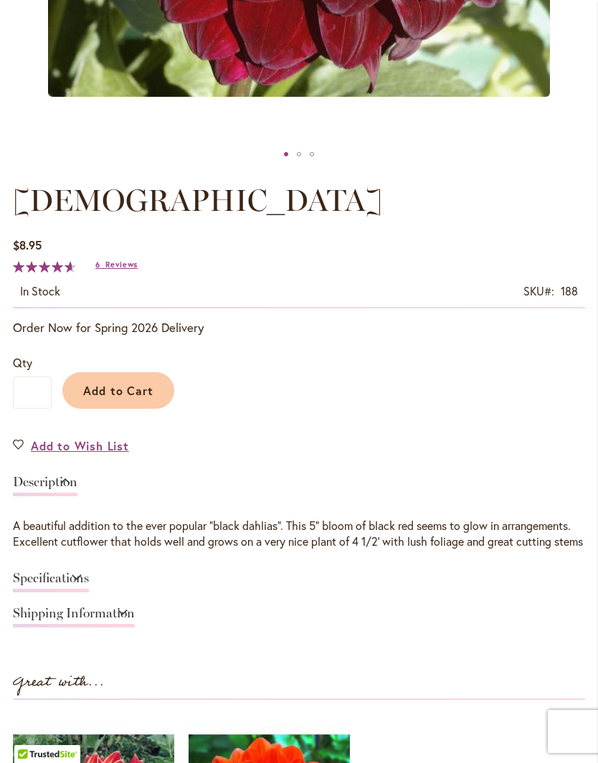
click at [89, 592] on link "Specifications" at bounding box center [51, 581] width 76 height 21
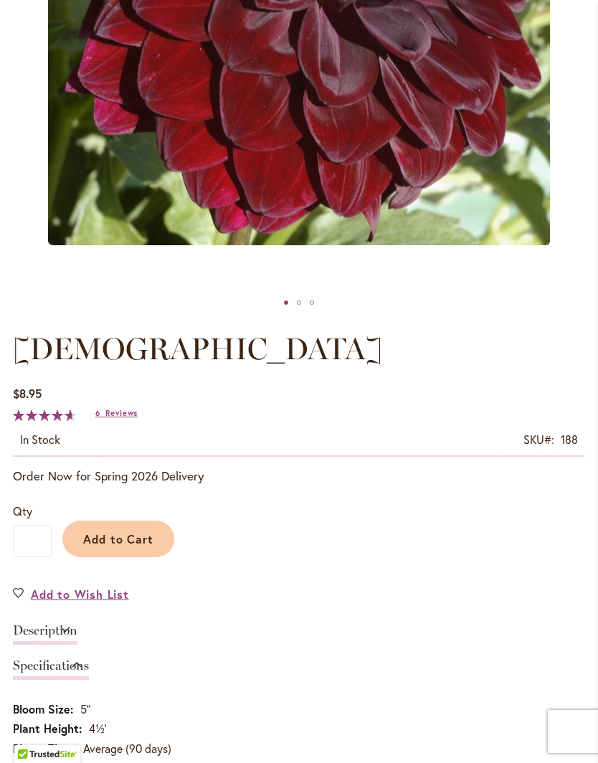
scroll to position [0, 0]
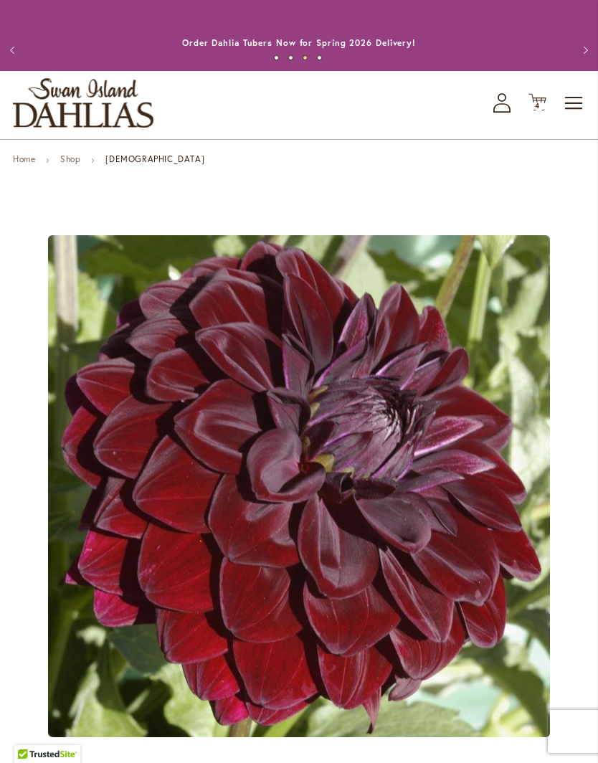
click at [545, 111] on icon at bounding box center [537, 102] width 18 height 17
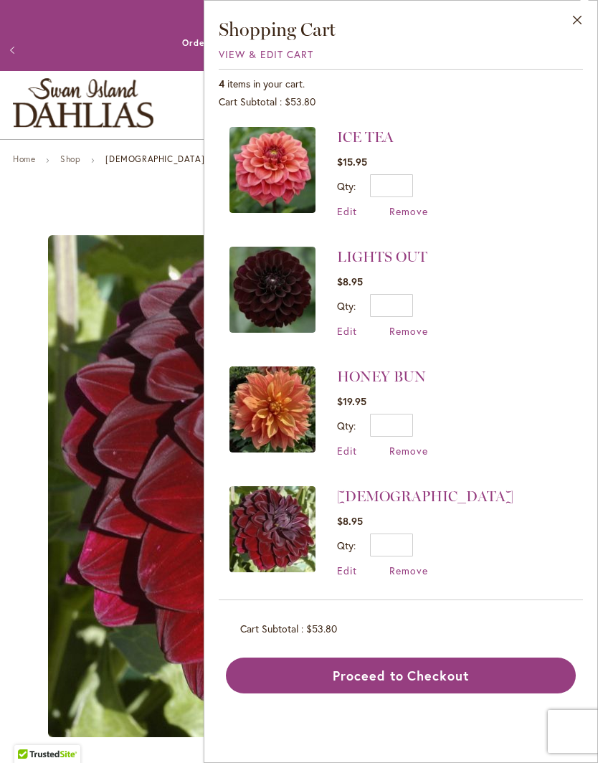
click at [407, 571] on span "Remove" at bounding box center [408, 570] width 39 height 14
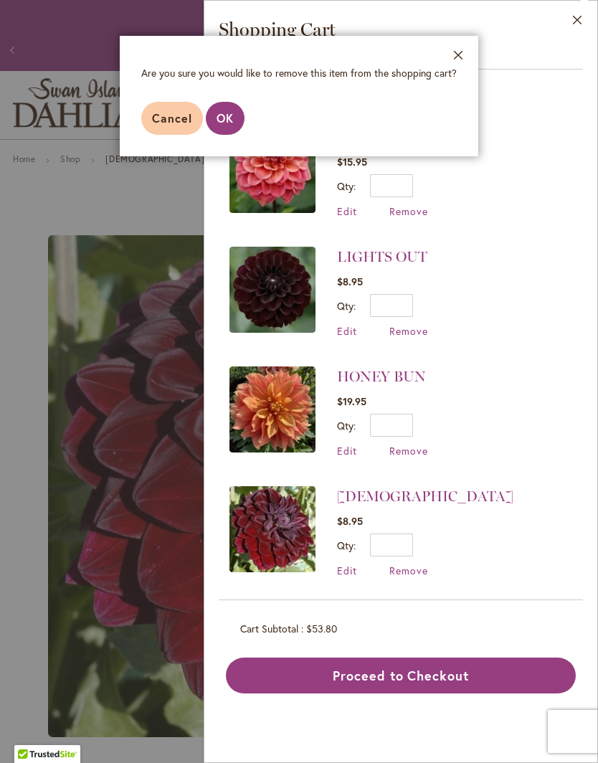
click at [221, 111] on span "OK" at bounding box center [224, 117] width 17 height 15
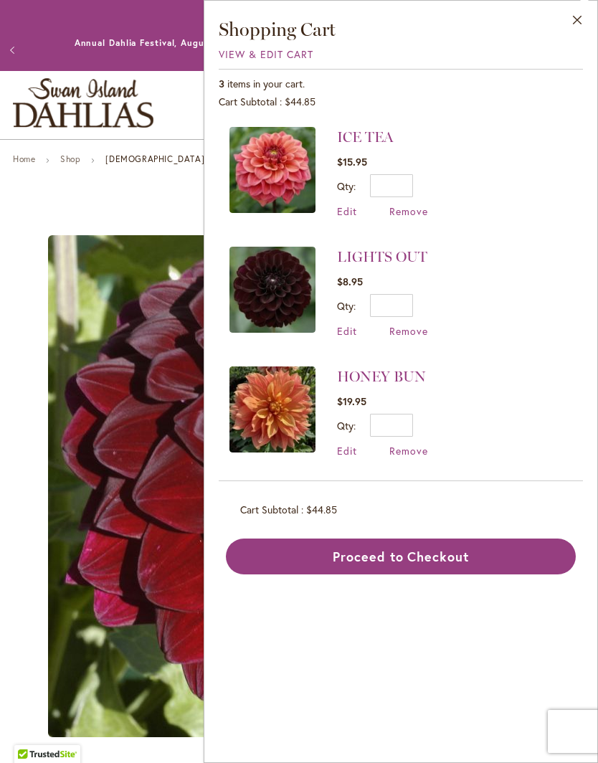
click at [275, 393] on img at bounding box center [272, 409] width 86 height 86
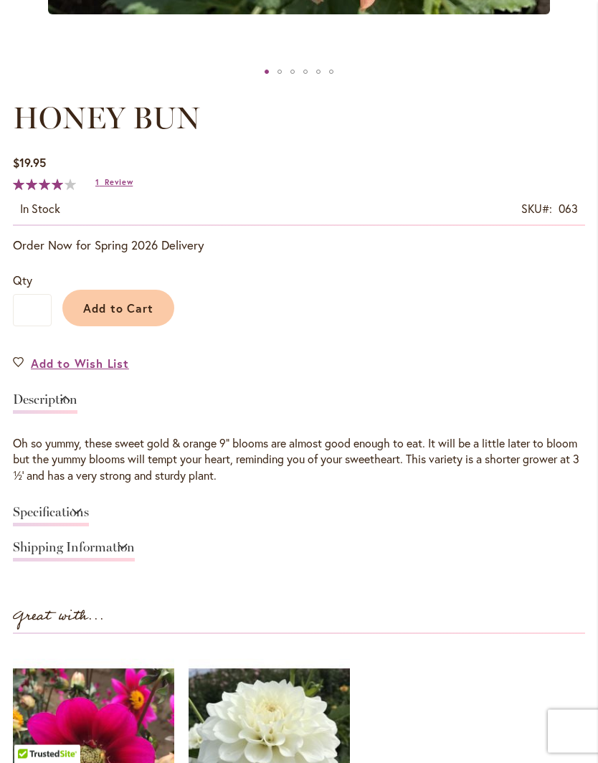
scroll to position [725, 0]
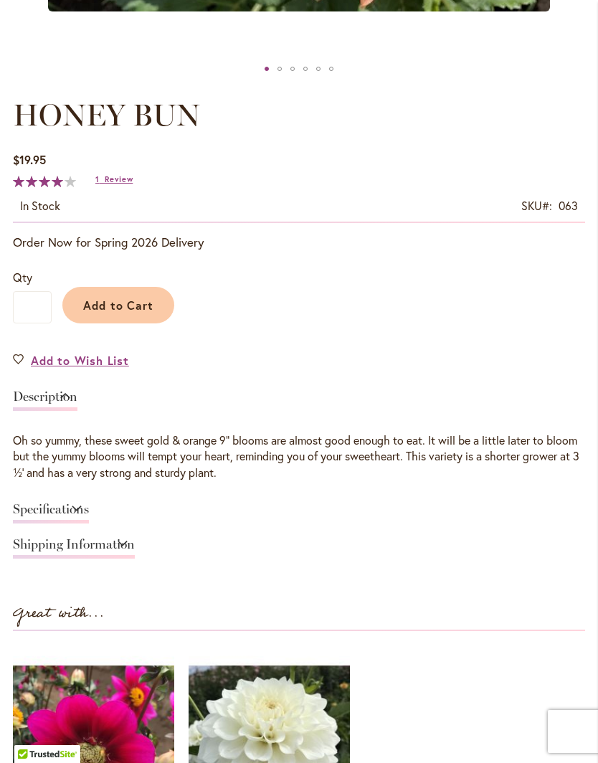
click at [89, 518] on link "Specifications" at bounding box center [51, 512] width 76 height 21
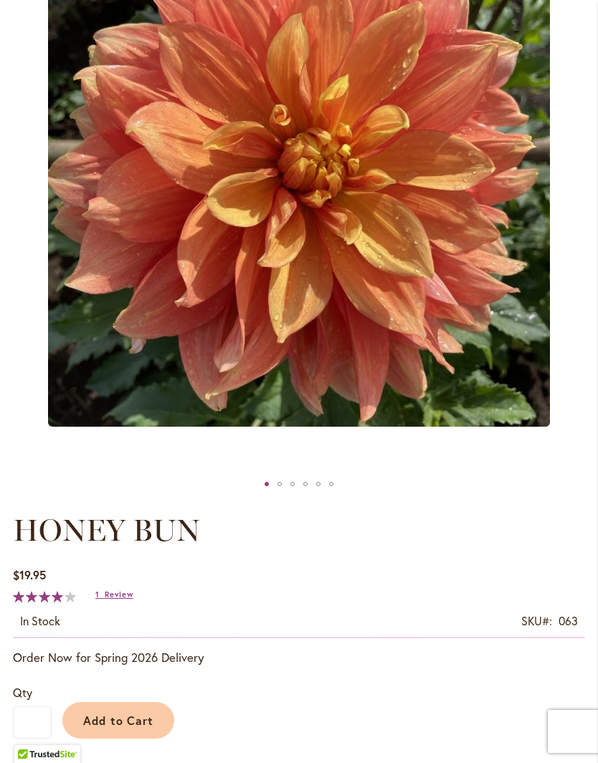
scroll to position [311, 0]
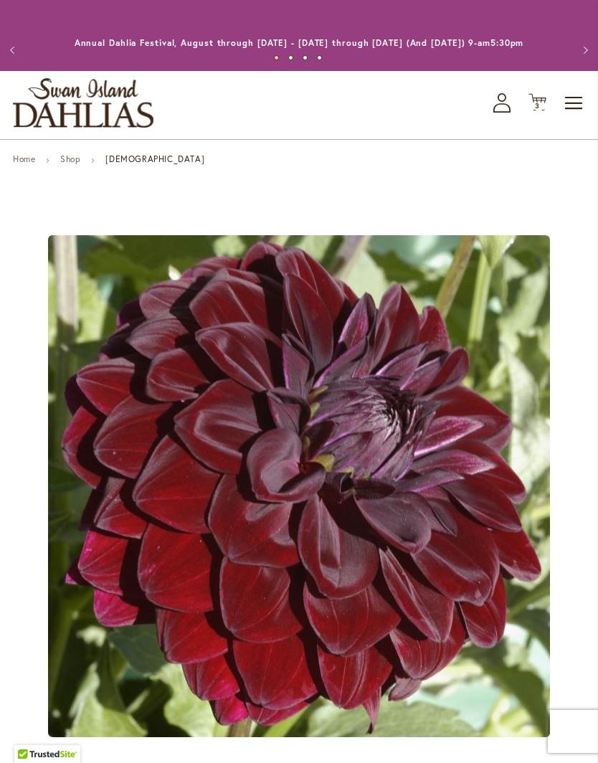
click at [545, 111] on icon "Cart .cls-1 { fill: #231f20; }" at bounding box center [537, 102] width 18 height 18
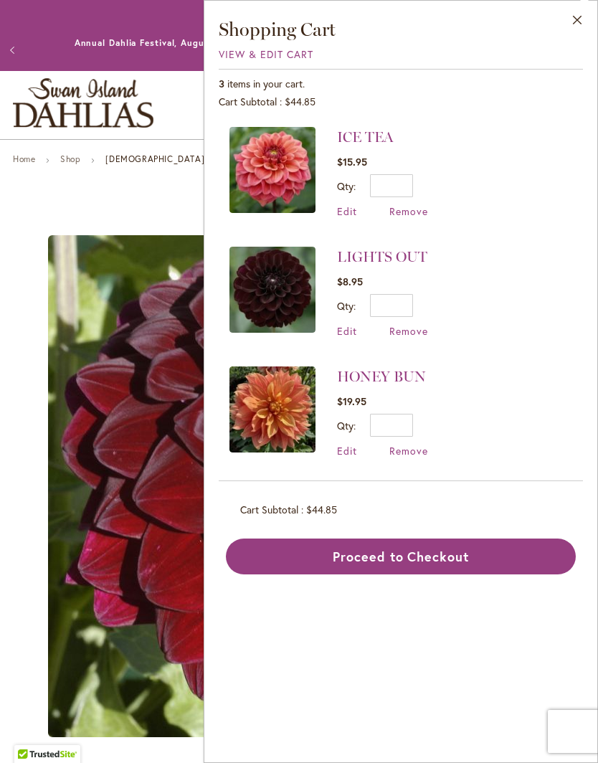
click at [273, 158] on img at bounding box center [272, 170] width 86 height 86
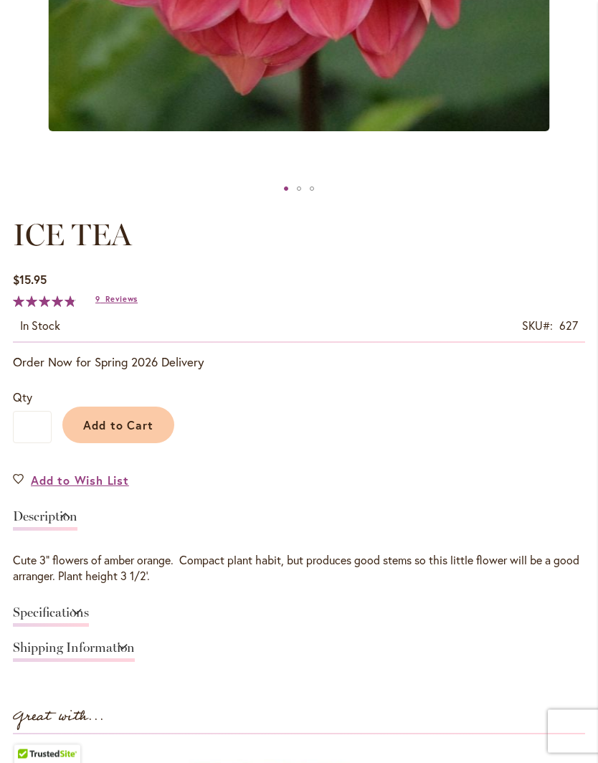
scroll to position [606, 0]
click at [89, 623] on link "Specifications" at bounding box center [51, 616] width 76 height 21
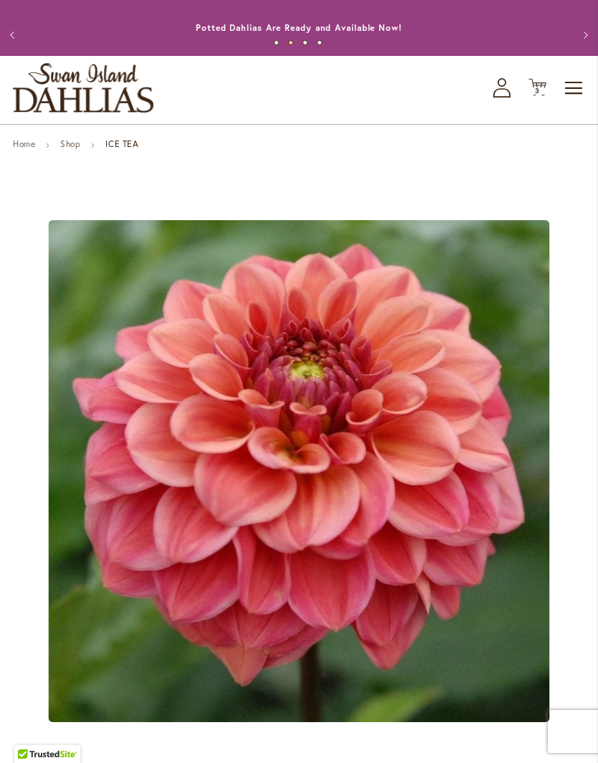
scroll to position [0, 0]
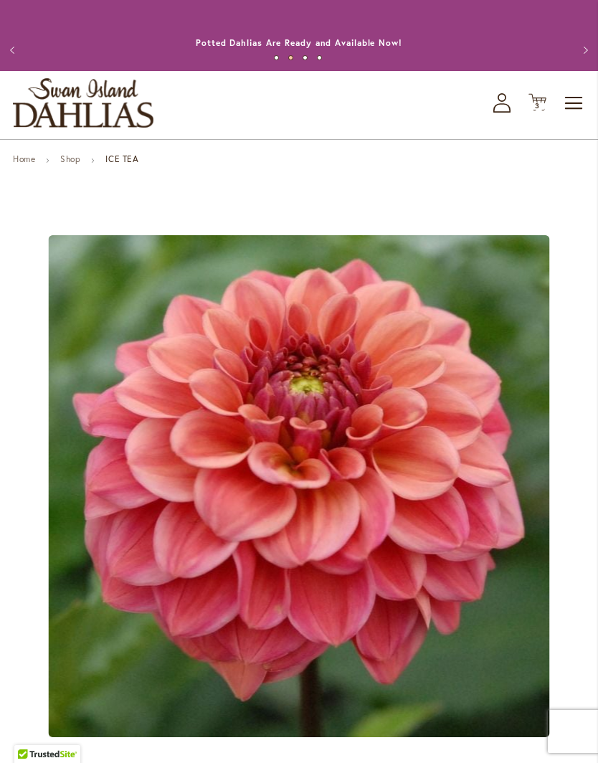
click at [536, 111] on icon "Cart .cls-1 { fill: #231f20; }" at bounding box center [537, 102] width 18 height 18
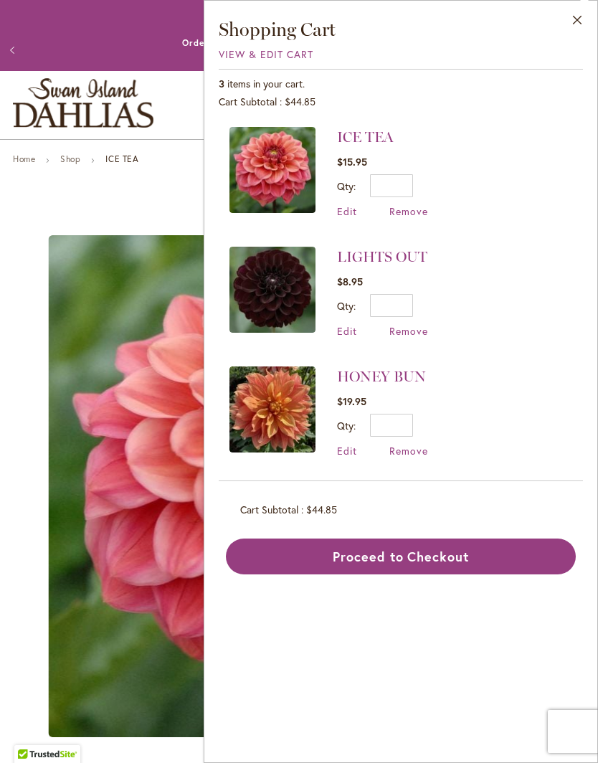
click at [406, 452] on span "Remove" at bounding box center [408, 451] width 39 height 14
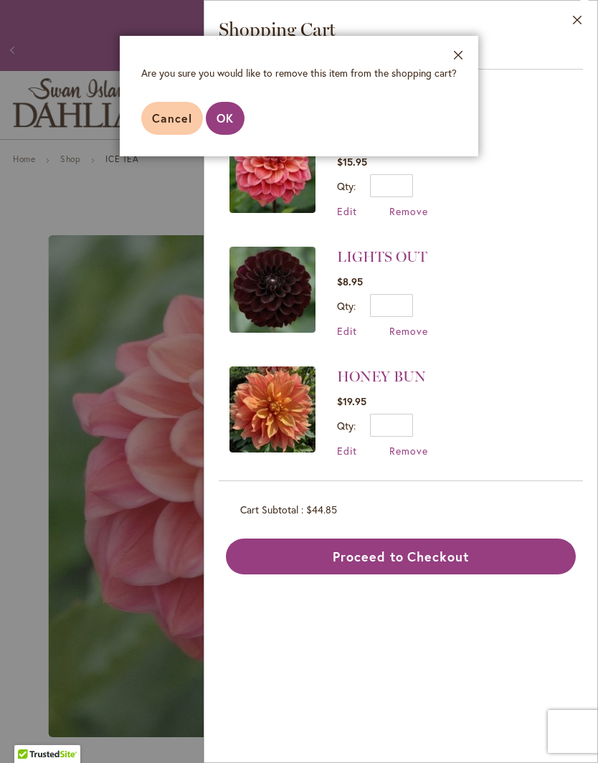
click at [227, 118] on span "OK" at bounding box center [224, 117] width 17 height 15
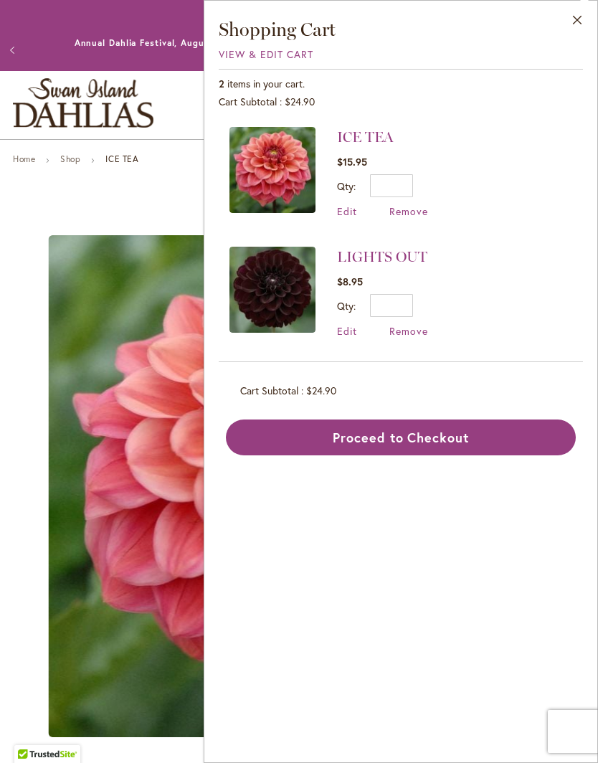
click at [575, 19] on button "Close" at bounding box center [577, 23] width 39 height 45
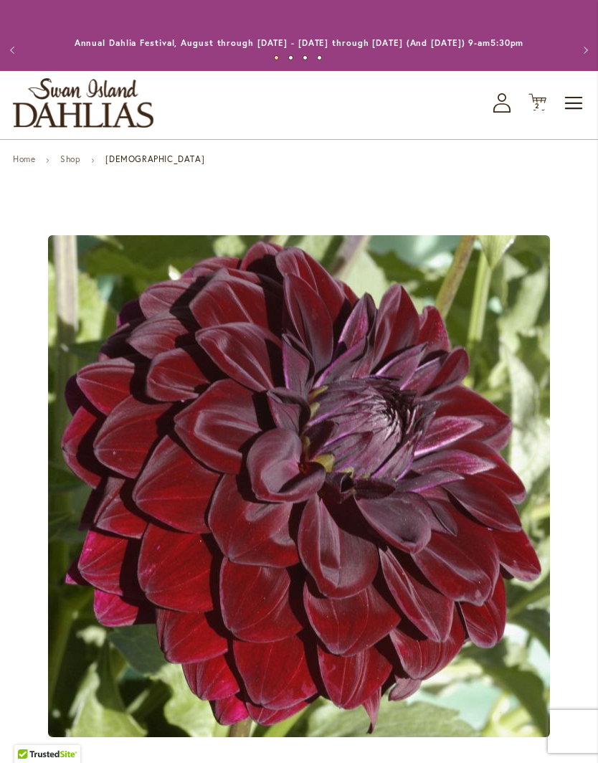
click at [70, 164] on link "Shop" at bounding box center [70, 158] width 20 height 11
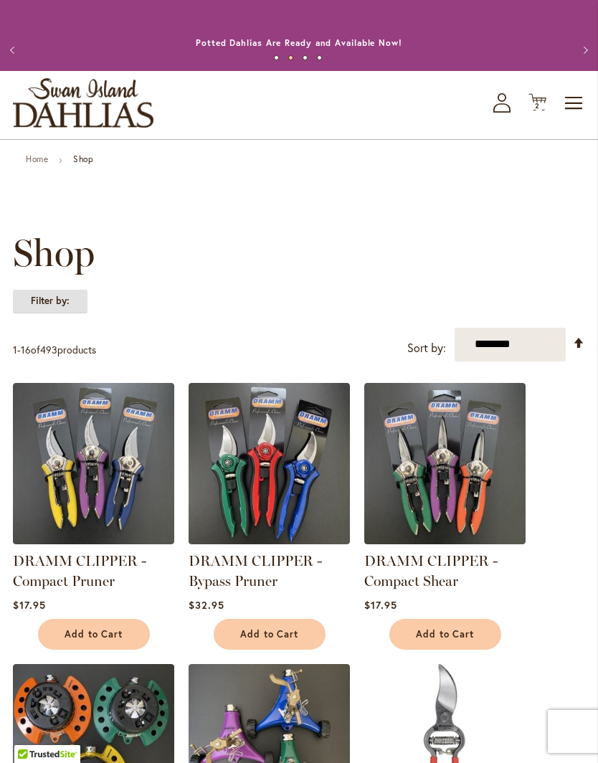
click at [42, 311] on strong "Filter by:" at bounding box center [50, 301] width 75 height 24
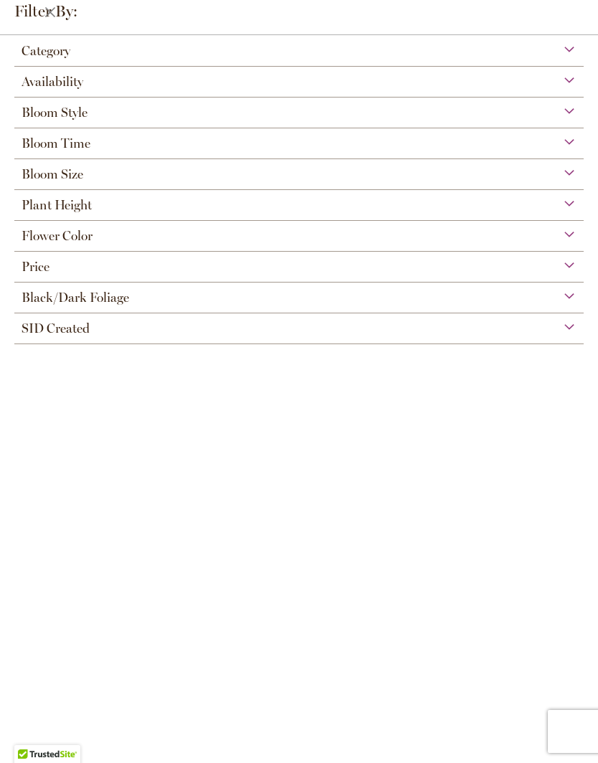
click at [111, 238] on div "Flower Color" at bounding box center [298, 232] width 569 height 23
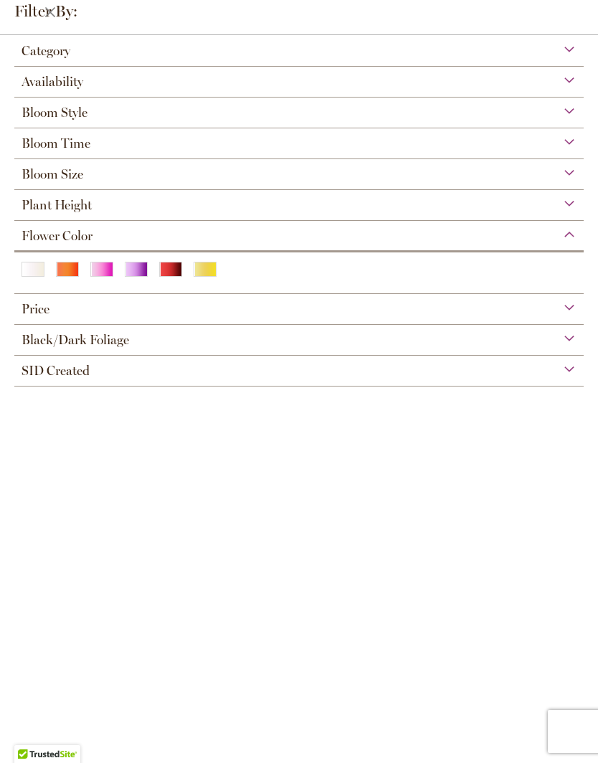
click at [33, 270] on div "White/Cream" at bounding box center [33, 269] width 23 height 15
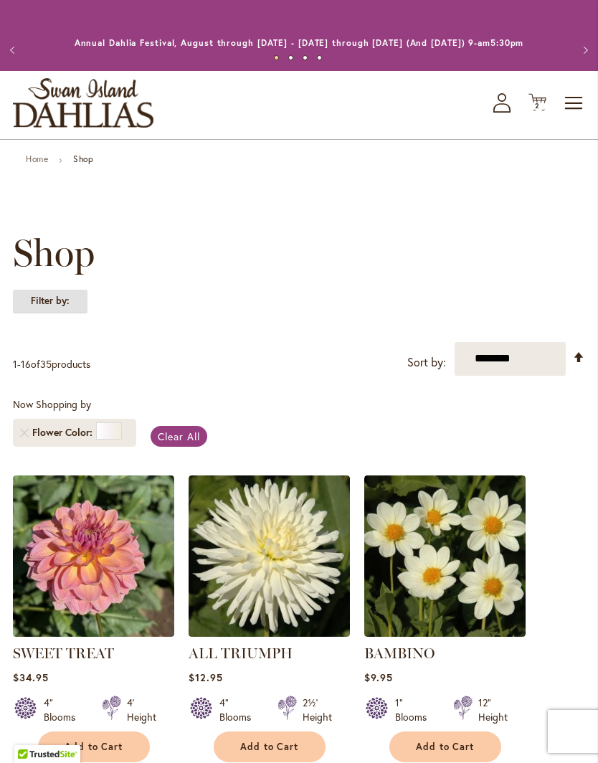
click at [59, 313] on strong "Filter by:" at bounding box center [50, 301] width 75 height 24
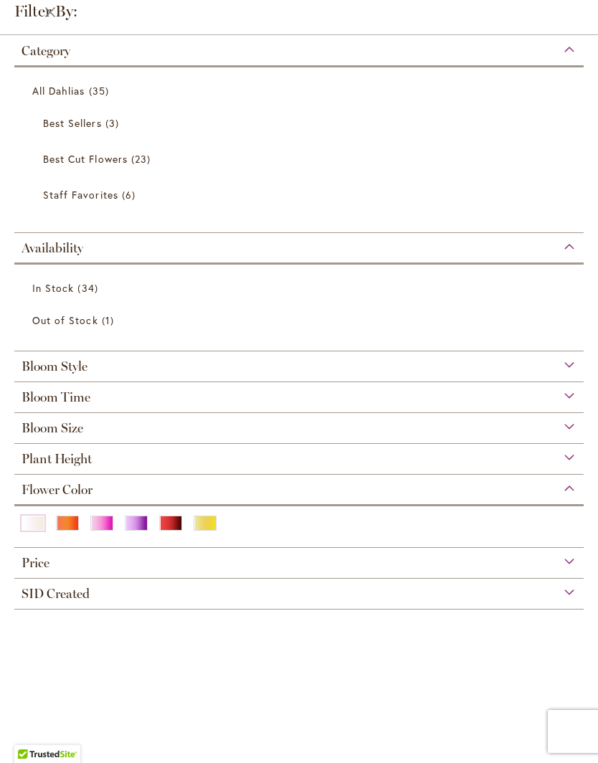
click at [136, 464] on div "Plant Height" at bounding box center [298, 455] width 569 height 23
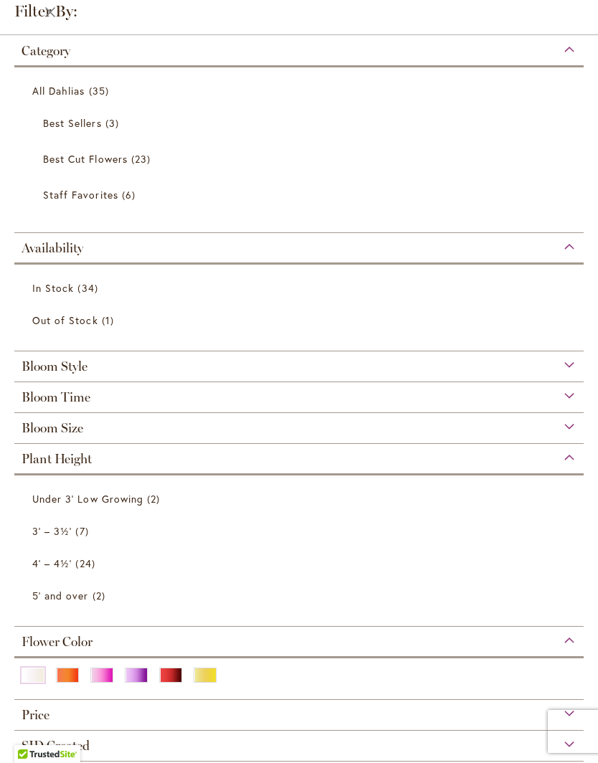
click at [75, 533] on span "7 items" at bounding box center [83, 530] width 16 height 15
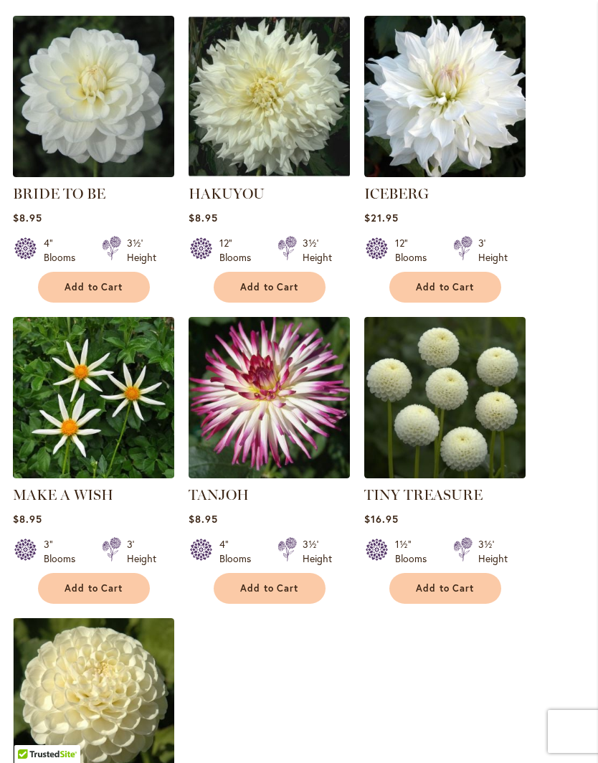
scroll to position [460, 0]
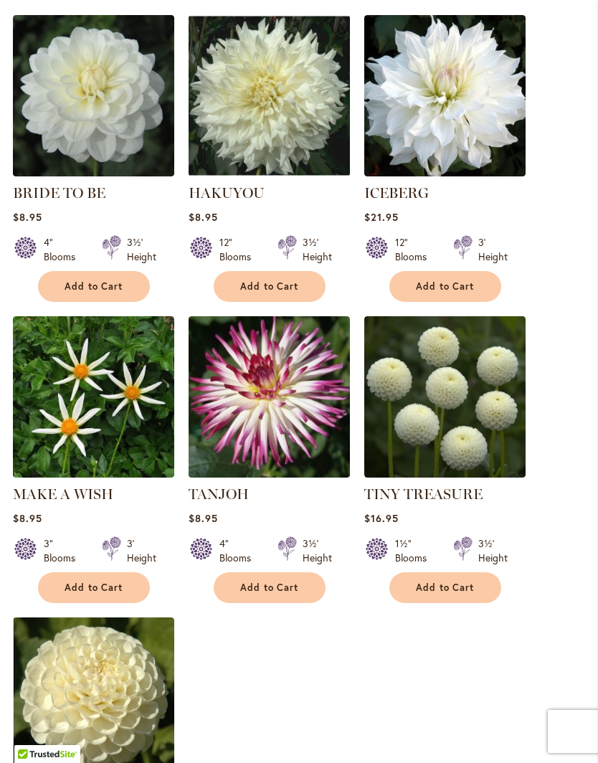
click at [435, 594] on span "Add to Cart" at bounding box center [445, 587] width 59 height 12
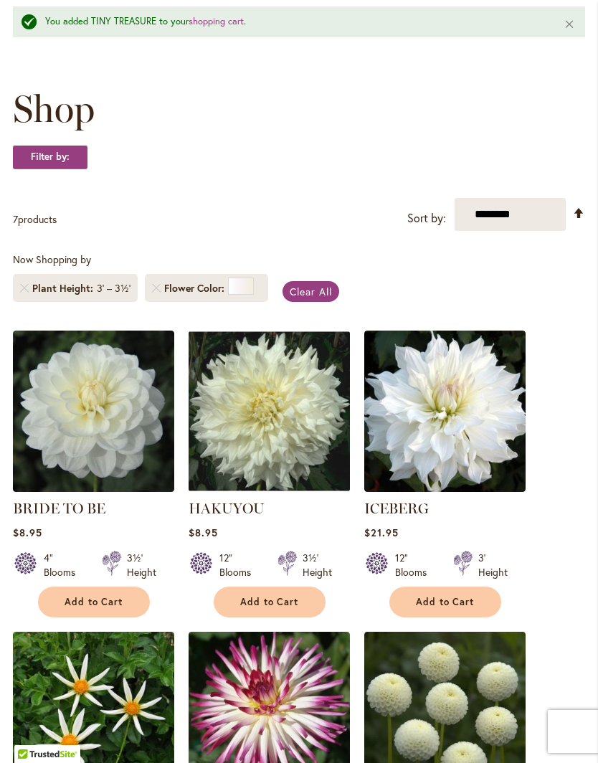
scroll to position [178, 0]
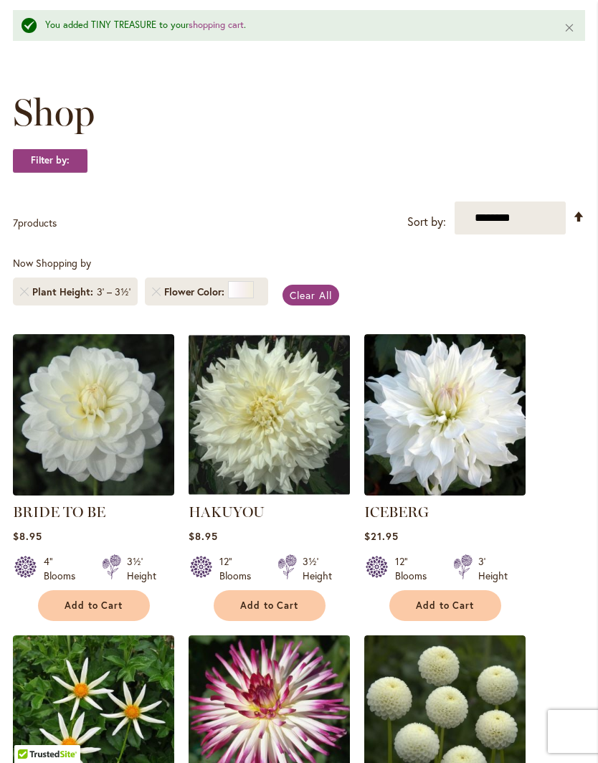
click at [189, 299] on span "Flower Color" at bounding box center [196, 292] width 64 height 14
click at [201, 299] on span "Flower Color" at bounding box center [196, 292] width 64 height 14
click at [156, 296] on link "Remove Flower Color White/Cream" at bounding box center [156, 291] width 9 height 9
click at [158, 296] on link "Remove Flower Color White/Cream" at bounding box center [156, 291] width 9 height 9
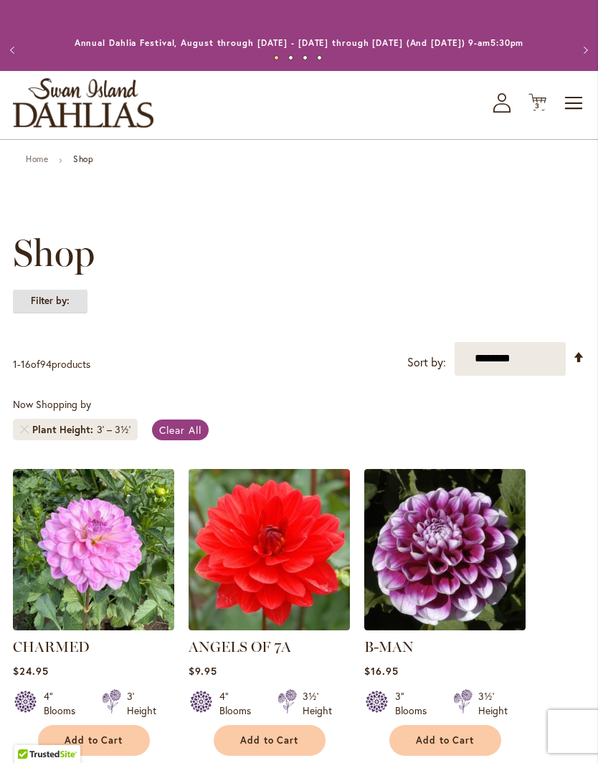
click at [70, 313] on strong "Filter by:" at bounding box center [50, 301] width 75 height 24
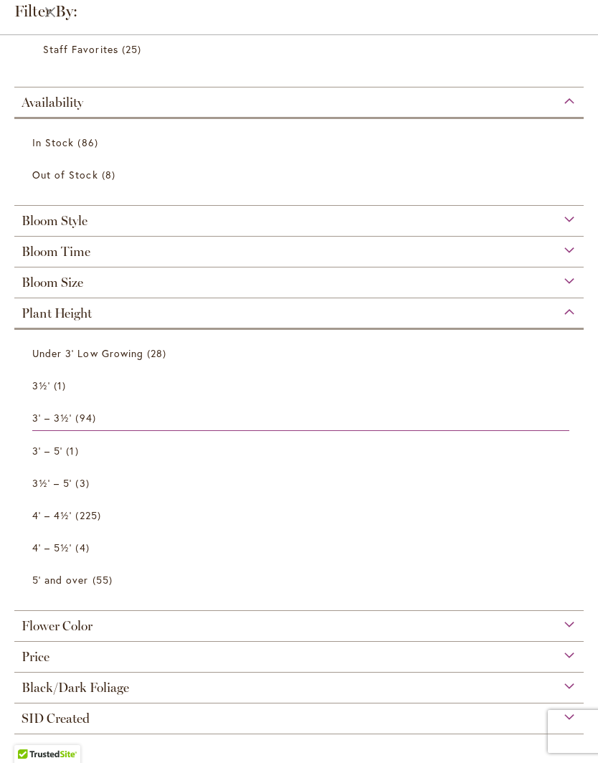
scroll to position [189, 0]
click at [145, 628] on div "Flower Color" at bounding box center [298, 622] width 569 height 23
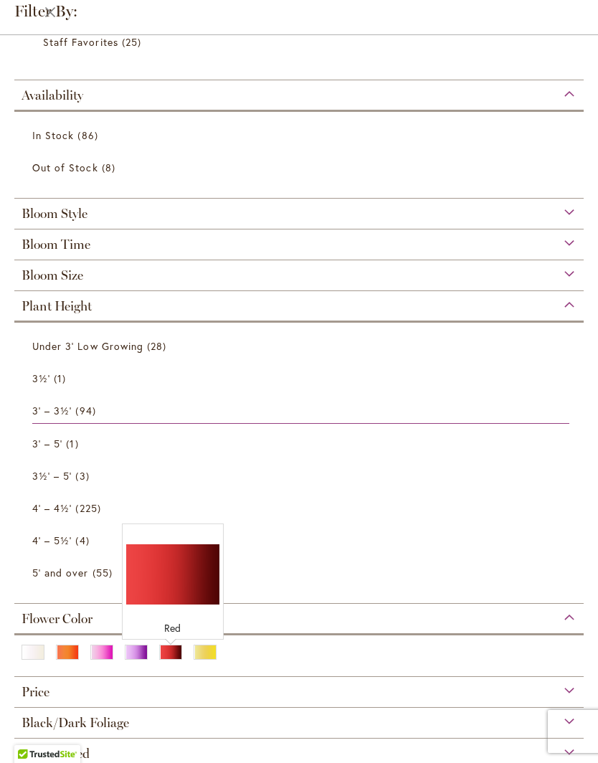
click at [168, 659] on div "Red" at bounding box center [170, 651] width 23 height 15
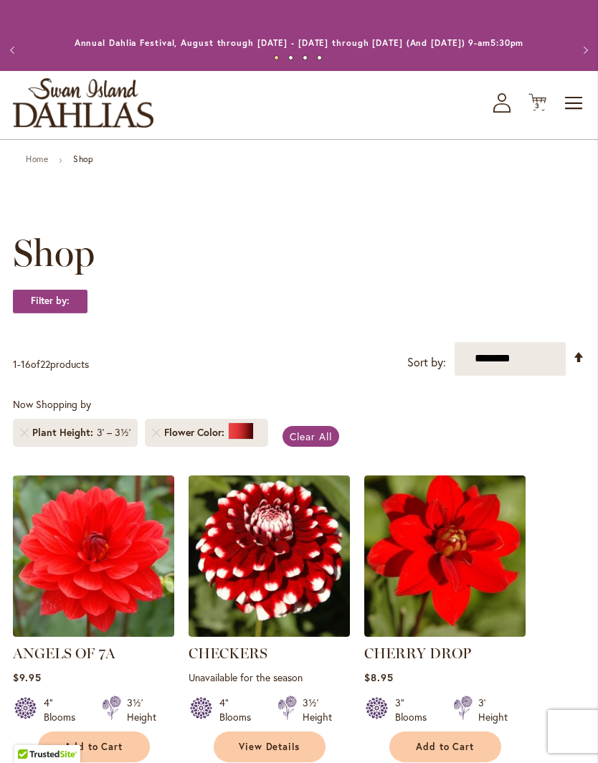
click at [537, 111] on icon at bounding box center [537, 102] width 18 height 17
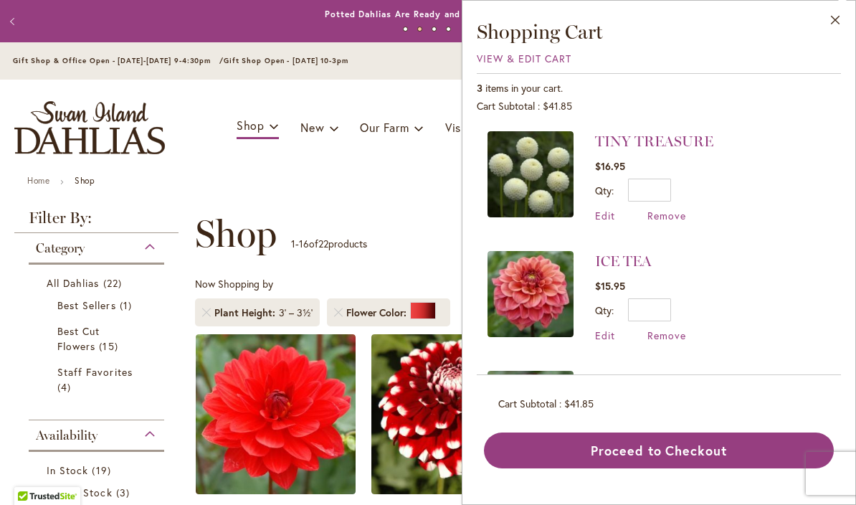
click at [530, 173] on img at bounding box center [530, 174] width 86 height 86
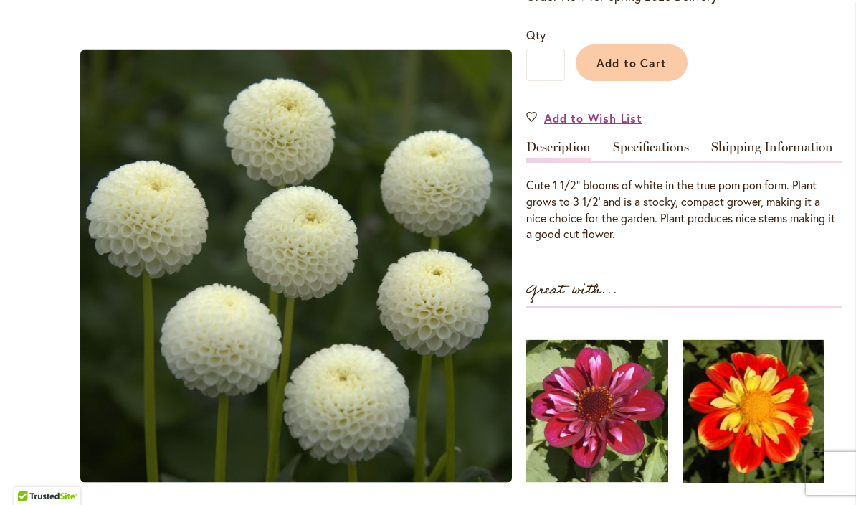
scroll to position [336, 0]
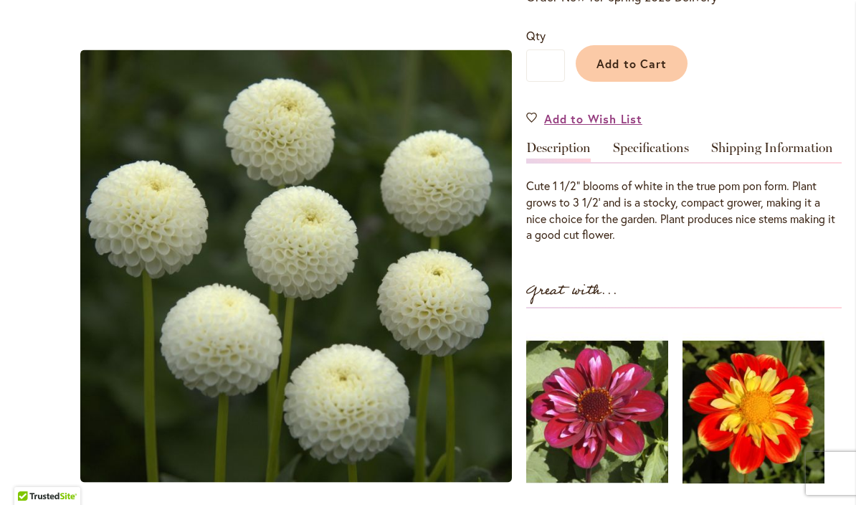
click at [653, 154] on link "Specifications" at bounding box center [651, 151] width 76 height 21
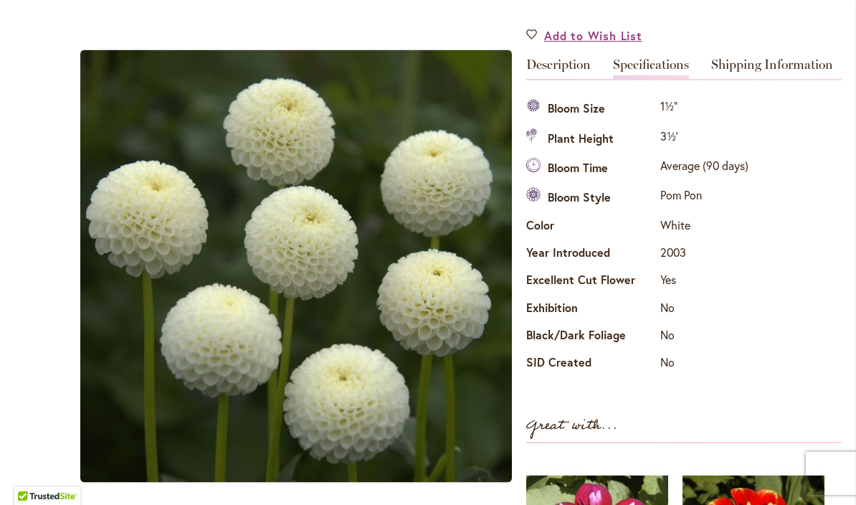
scroll to position [420, 0]
click at [771, 59] on link "Shipping Information" at bounding box center [772, 67] width 122 height 21
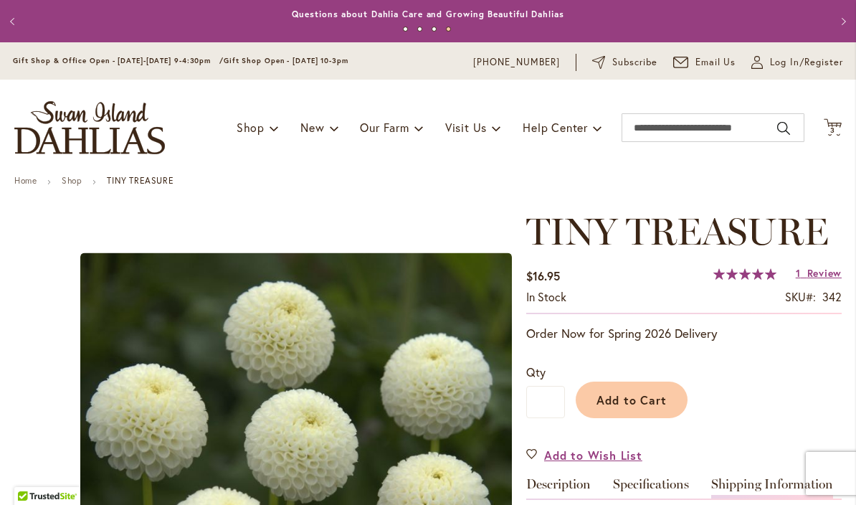
scroll to position [0, 0]
click at [834, 128] on span "3" at bounding box center [832, 129] width 5 height 9
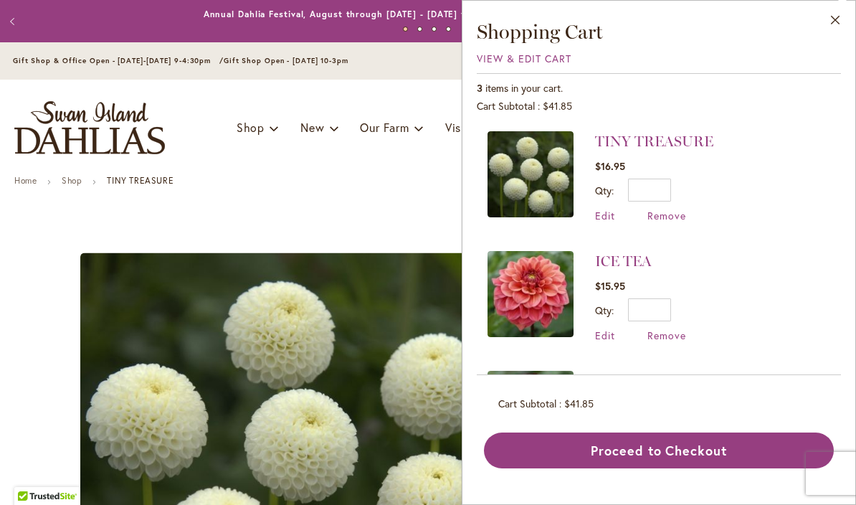
click at [537, 290] on img at bounding box center [530, 294] width 86 height 86
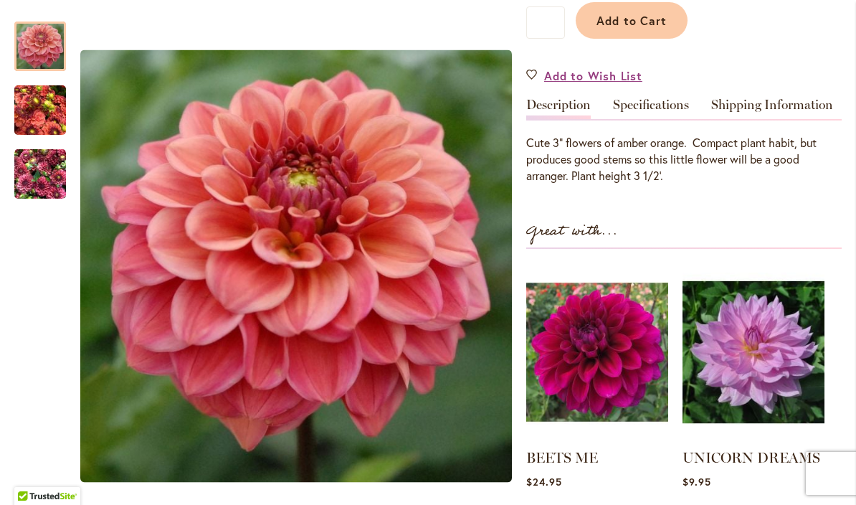
scroll to position [380, 0]
click at [768, 230] on div "Great with..." at bounding box center [683, 233] width 315 height 29
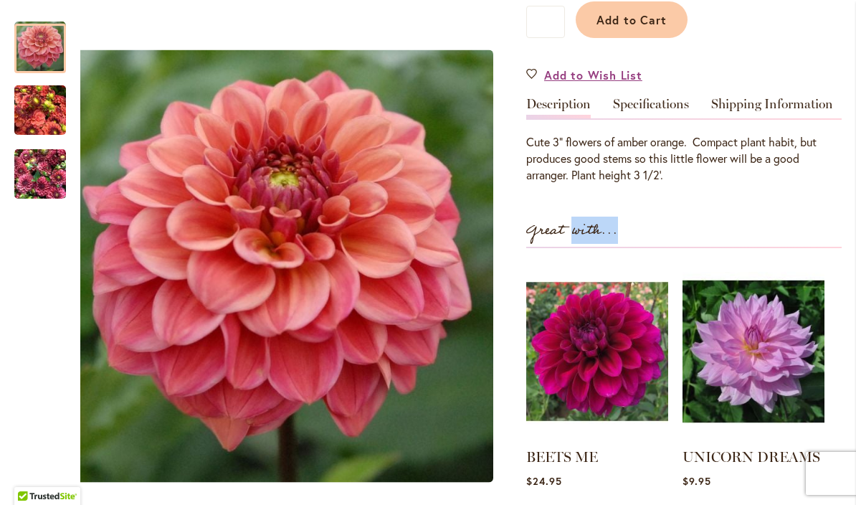
click at [34, 110] on img "ICE TEA" at bounding box center [40, 110] width 52 height 69
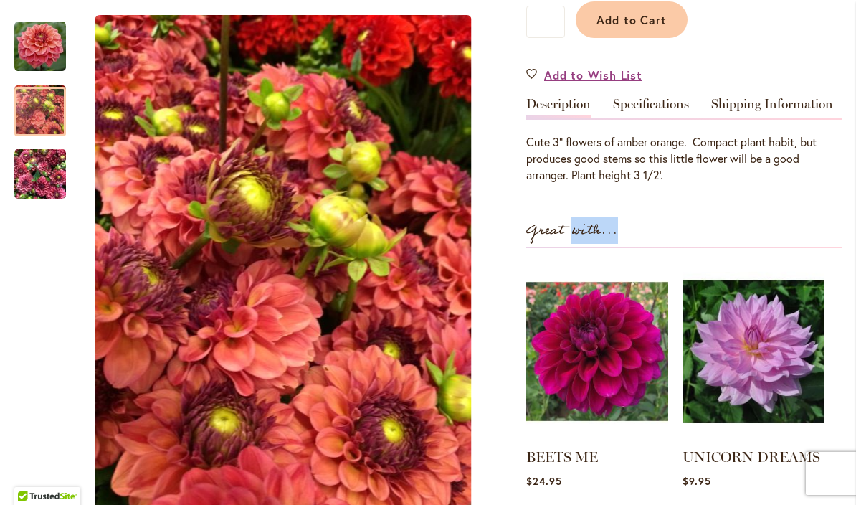
click at [49, 182] on img "ICE TEA" at bounding box center [40, 174] width 52 height 69
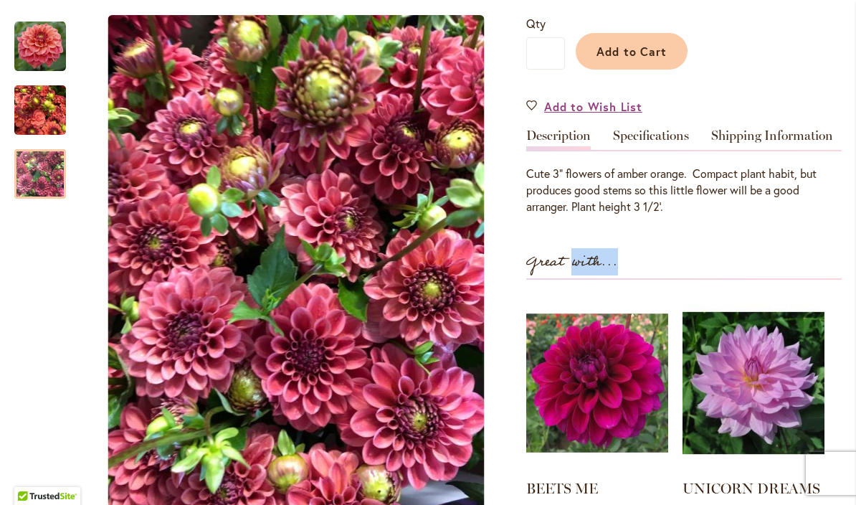
scroll to position [347, 0]
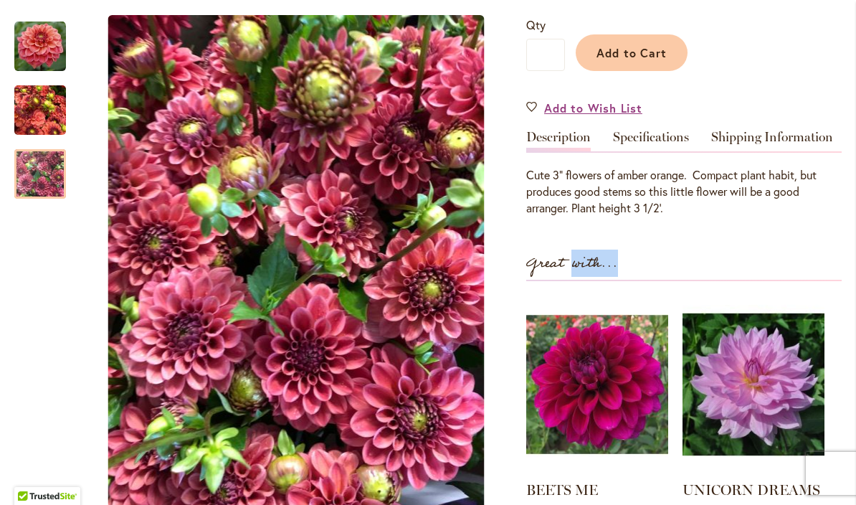
click at [646, 132] on link "Specifications" at bounding box center [651, 140] width 76 height 21
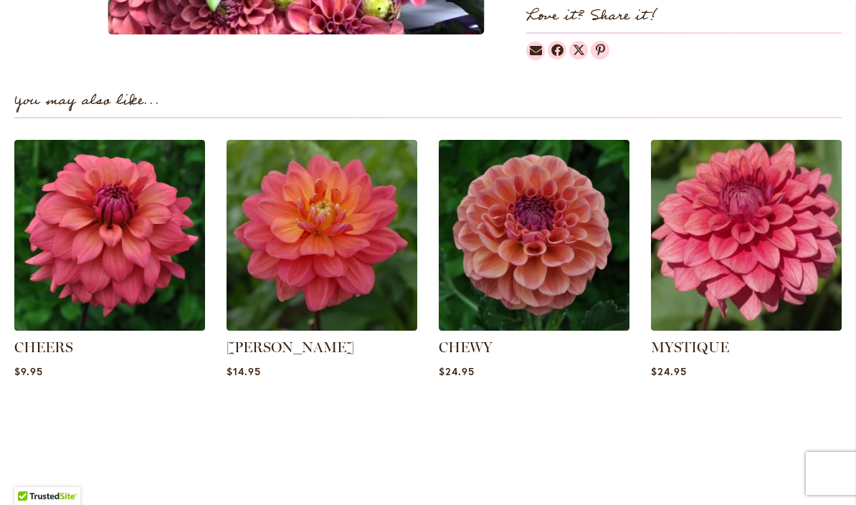
scroll to position [1159, 0]
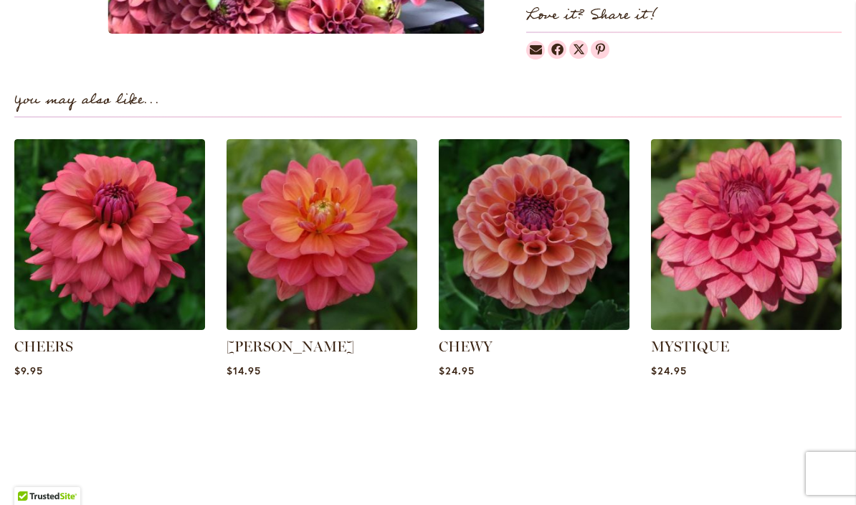
click at [309, 229] on img at bounding box center [322, 234] width 191 height 191
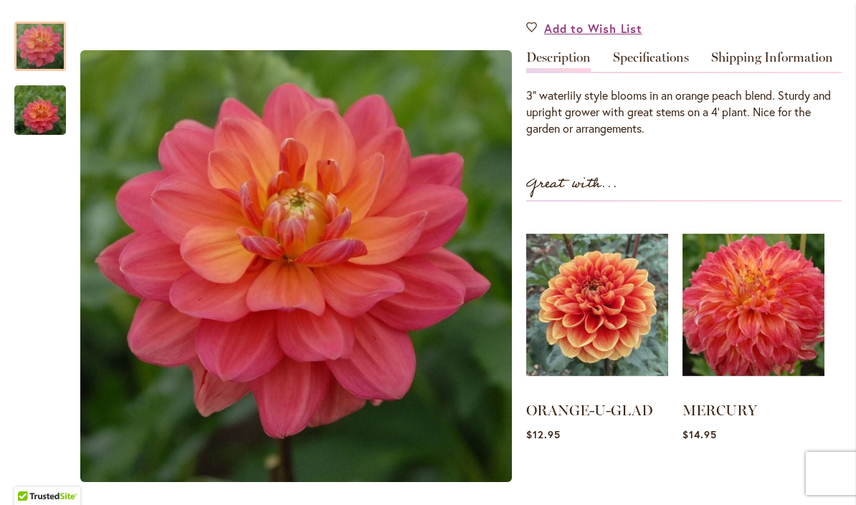
scroll to position [424, 0]
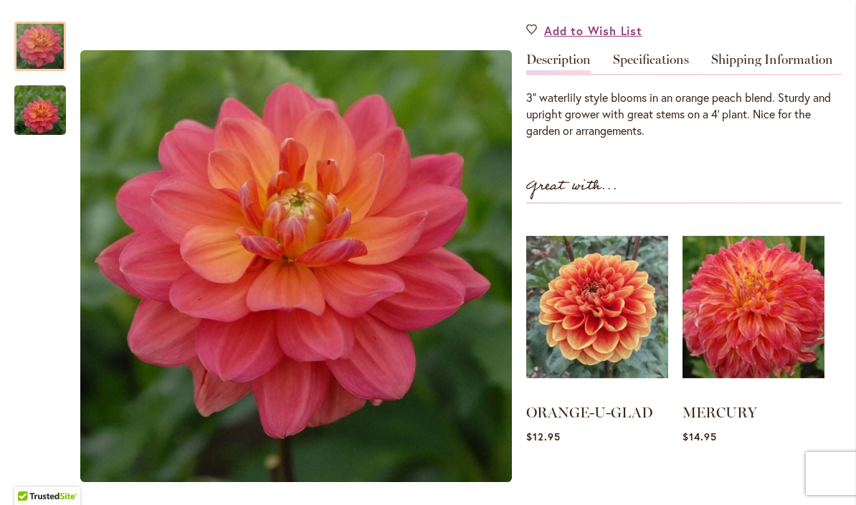
click at [649, 60] on link "Specifications" at bounding box center [651, 63] width 76 height 21
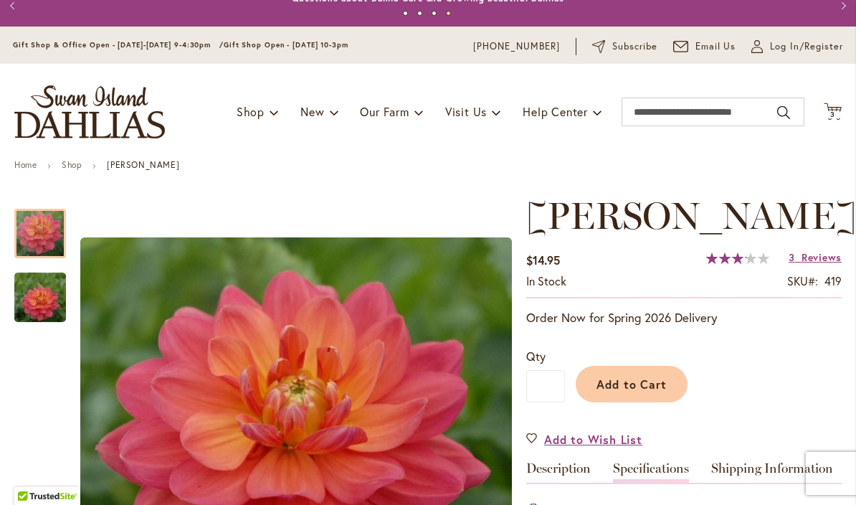
scroll to position [14, 0]
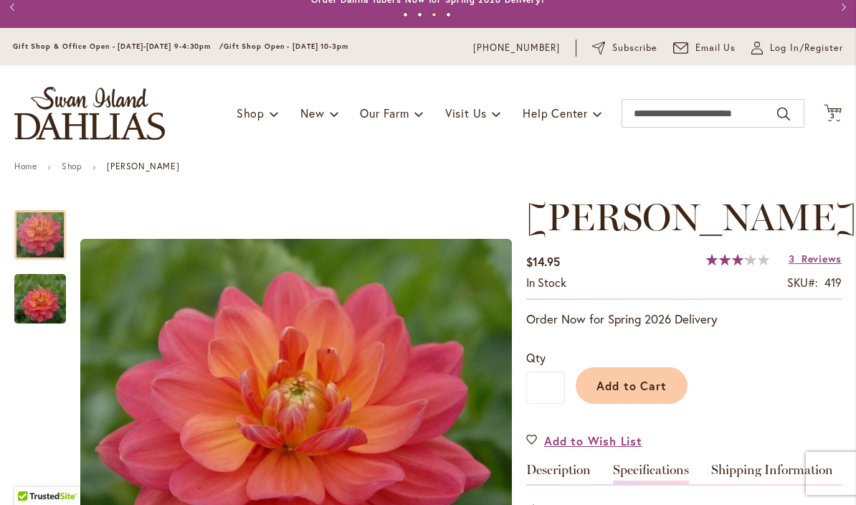
click at [626, 482] on link "Specifications" at bounding box center [651, 473] width 76 height 21
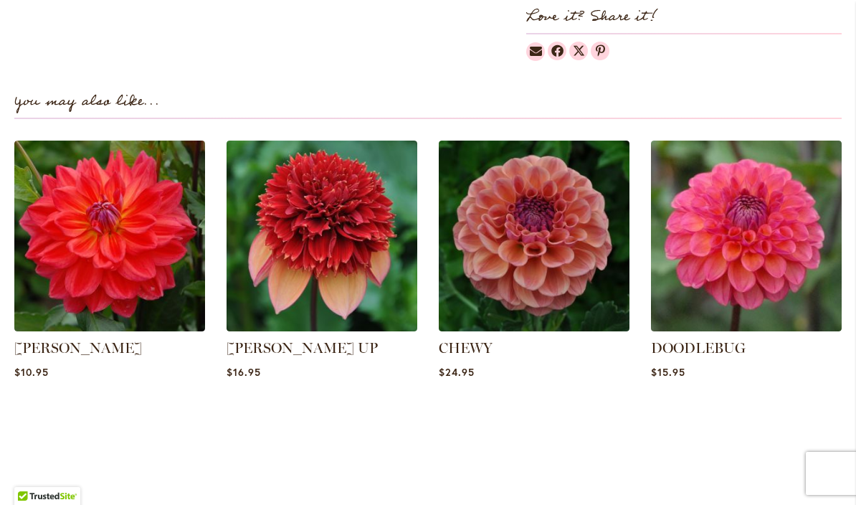
scroll to position [1158, 0]
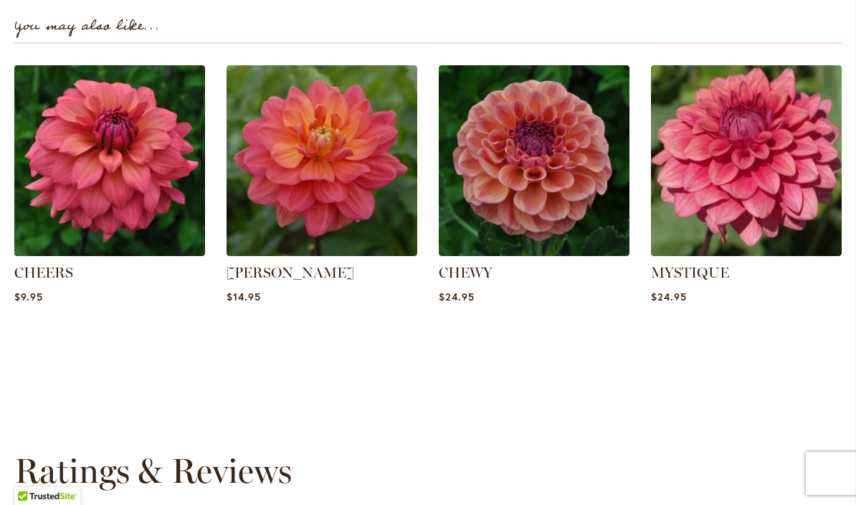
scroll to position [1000, 0]
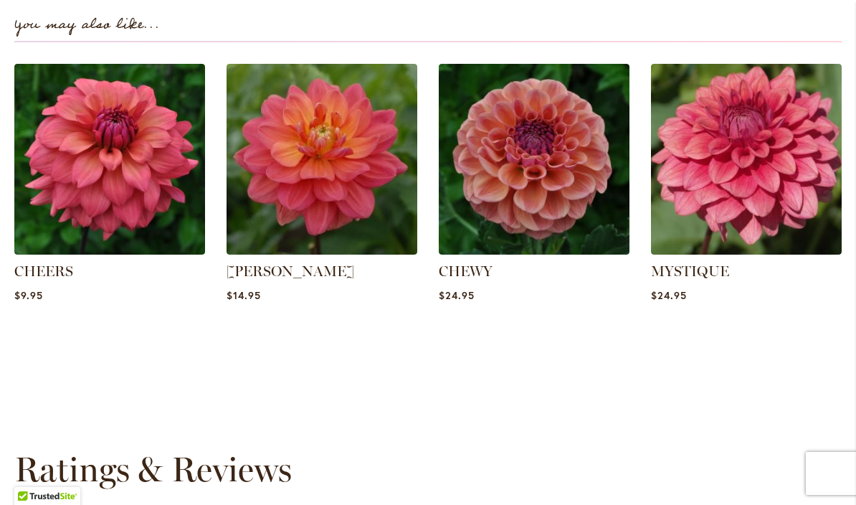
click at [94, 176] on img at bounding box center [109, 159] width 191 height 191
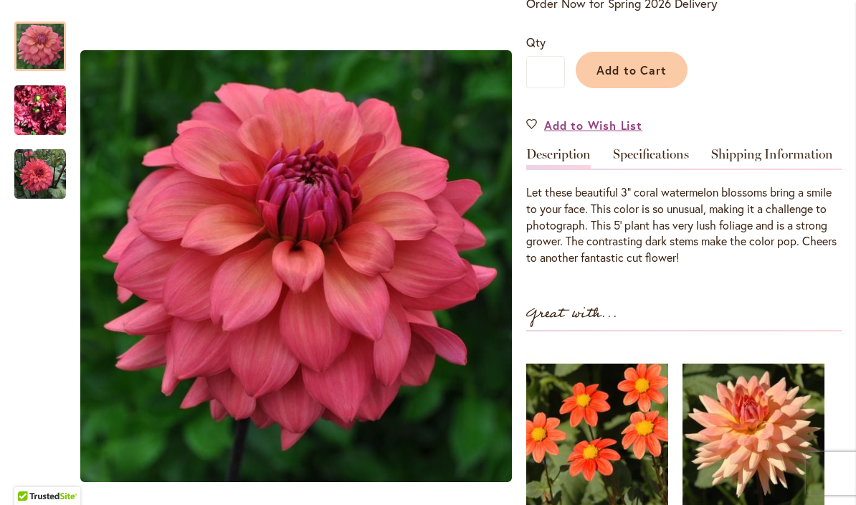
scroll to position [335, 0]
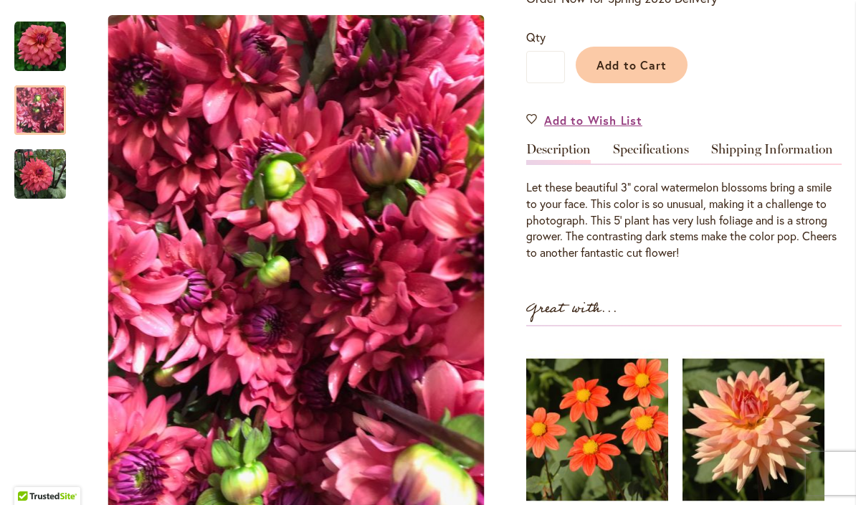
click at [41, 118] on img "CHEERS" at bounding box center [40, 110] width 52 height 69
click at [48, 181] on img "CHEERS" at bounding box center [40, 174] width 52 height 52
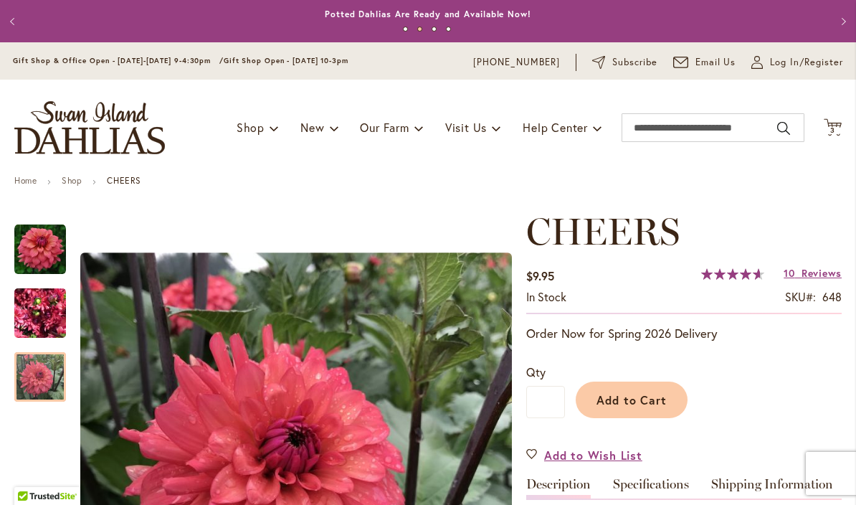
scroll to position [0, 0]
click at [835, 127] on span "3 3 items" at bounding box center [833, 130] width 14 height 7
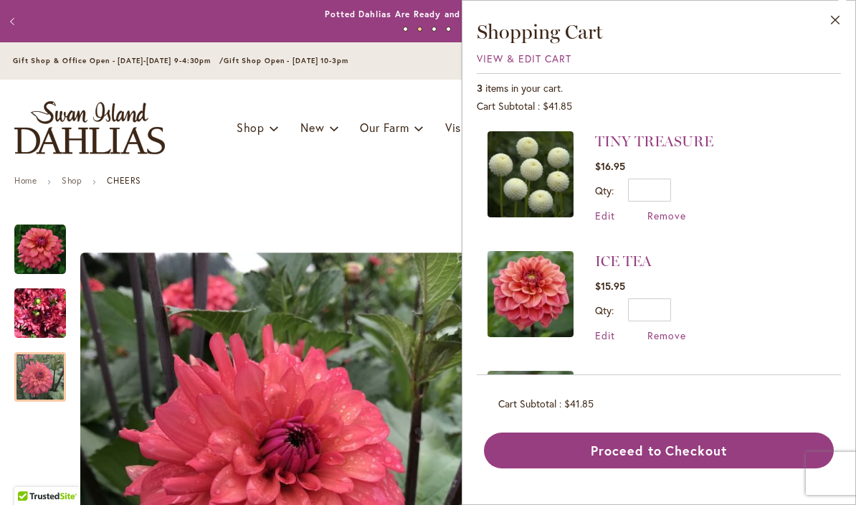
click at [540, 277] on img at bounding box center [530, 294] width 86 height 86
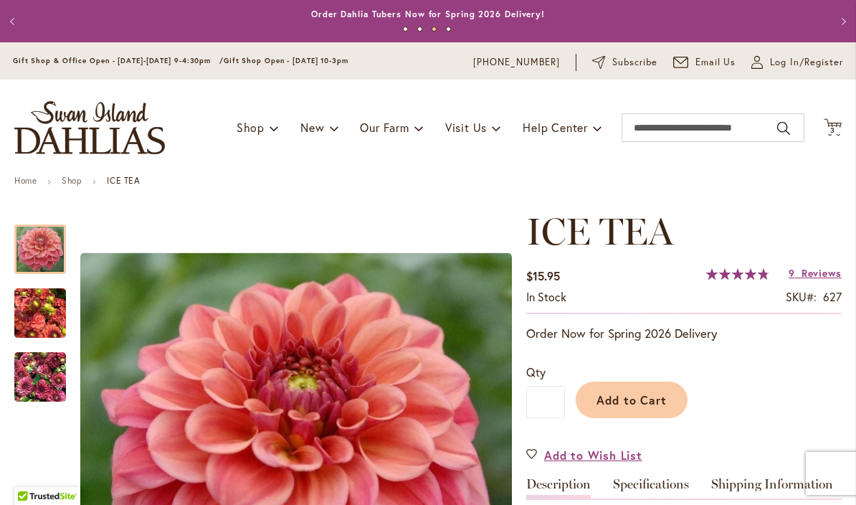
click at [828, 121] on icon at bounding box center [833, 126] width 18 height 17
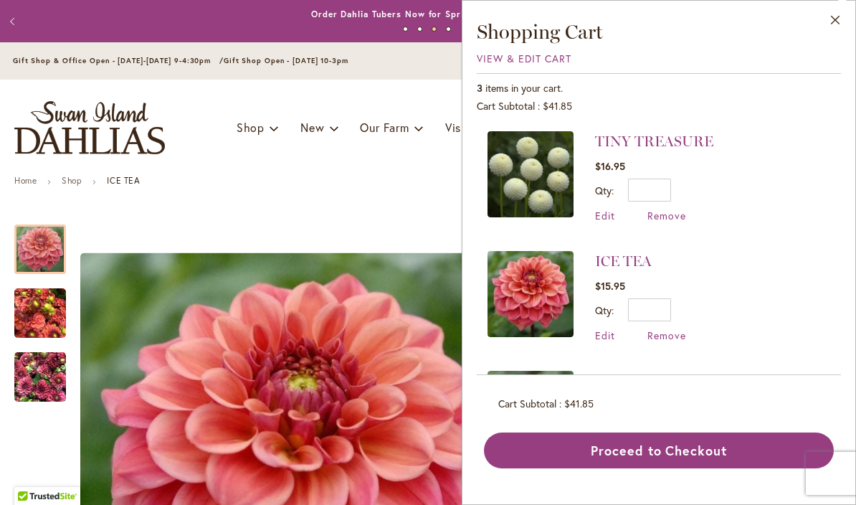
click at [534, 406] on img at bounding box center [530, 414] width 86 height 86
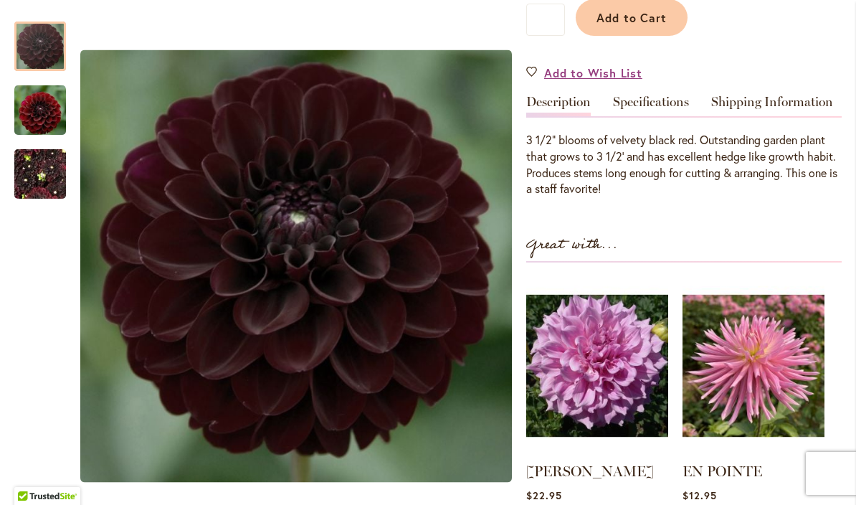
scroll to position [383, 0]
click at [653, 102] on link "Specifications" at bounding box center [651, 105] width 76 height 21
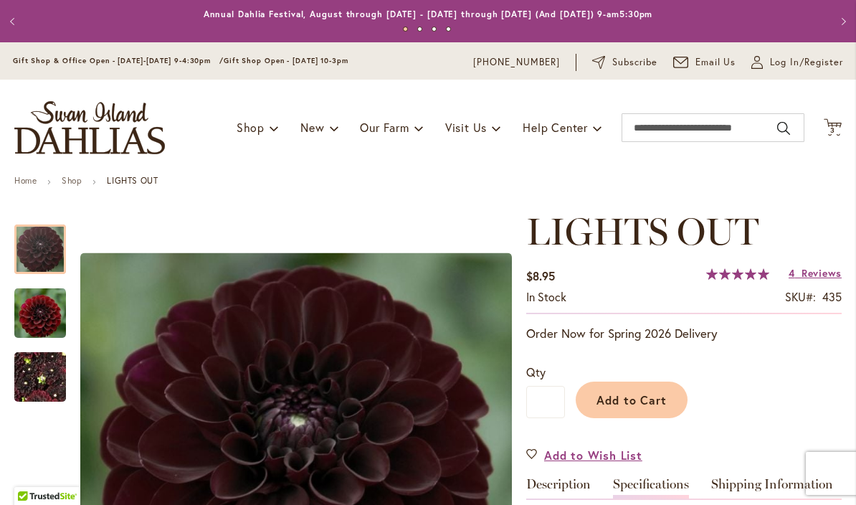
scroll to position [0, 0]
click at [828, 123] on icon at bounding box center [833, 126] width 18 height 17
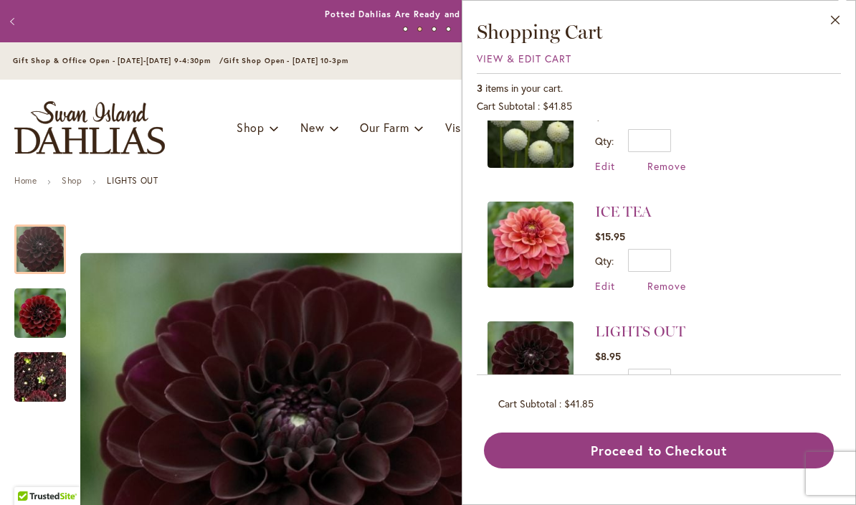
scroll to position [48, 0]
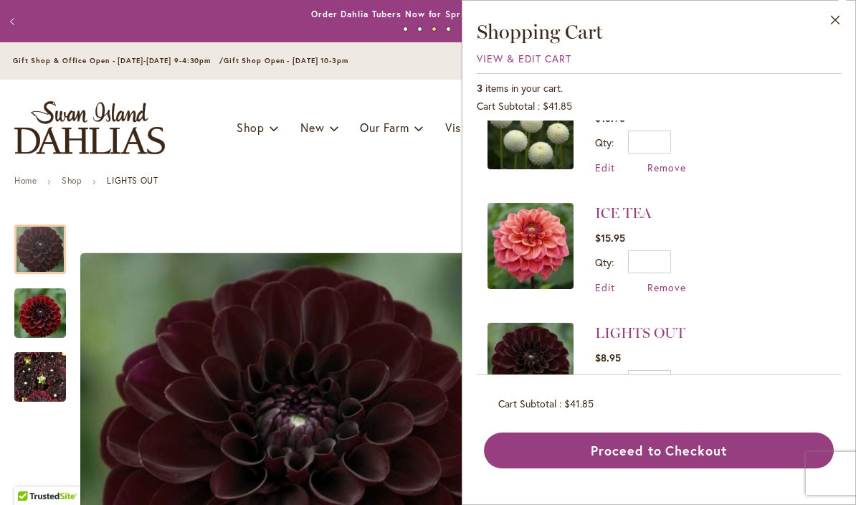
click at [530, 63] on span "View & Edit Cart" at bounding box center [524, 59] width 95 height 14
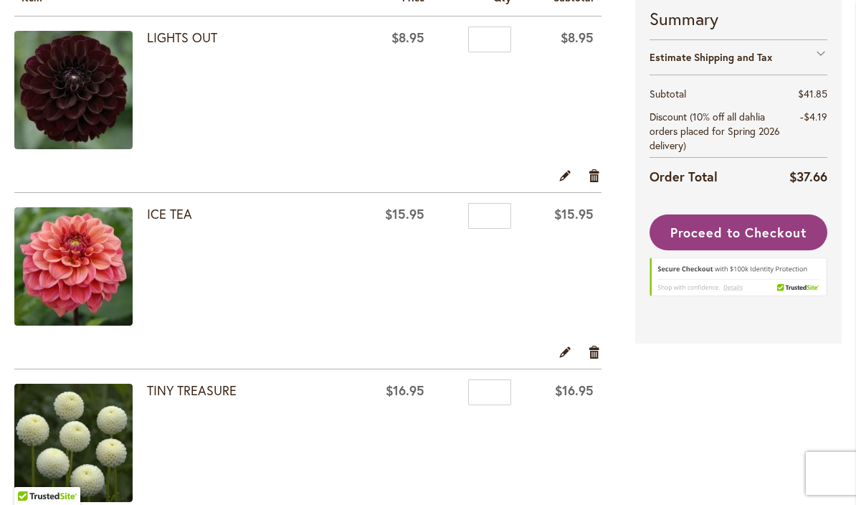
scroll to position [275, 0]
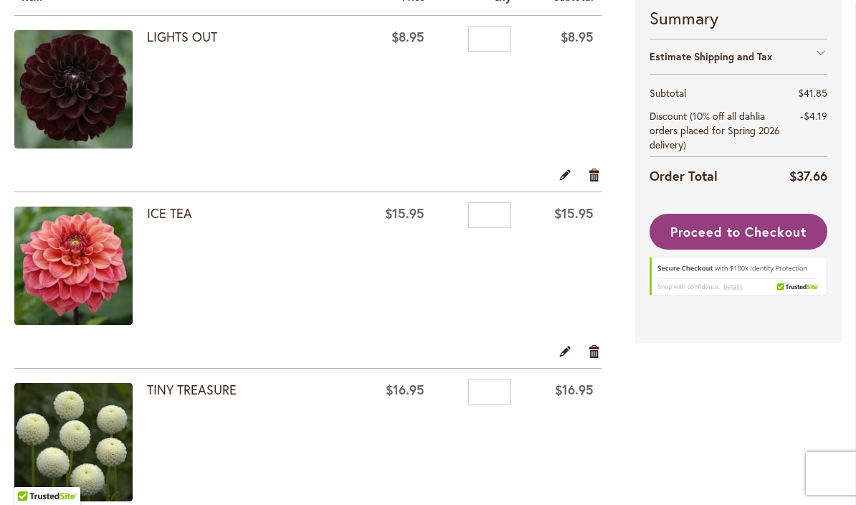
click at [751, 231] on span "Proceed to Checkout" at bounding box center [738, 231] width 136 height 17
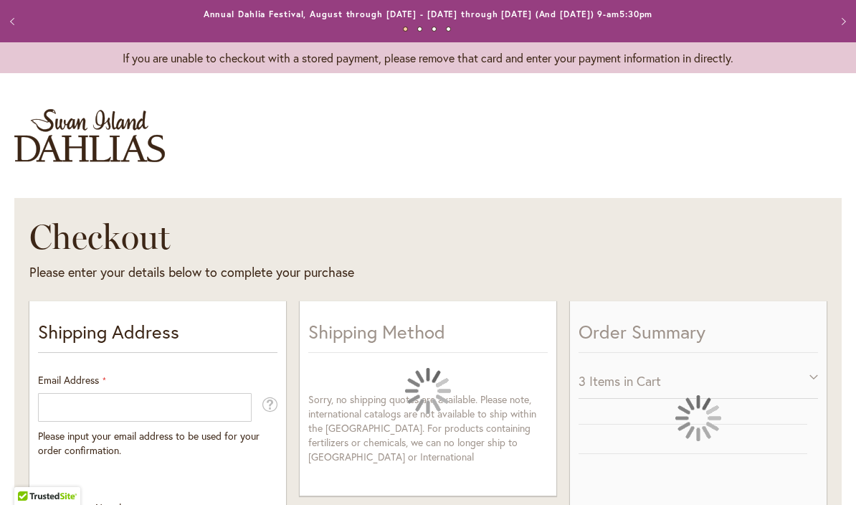
select select "**"
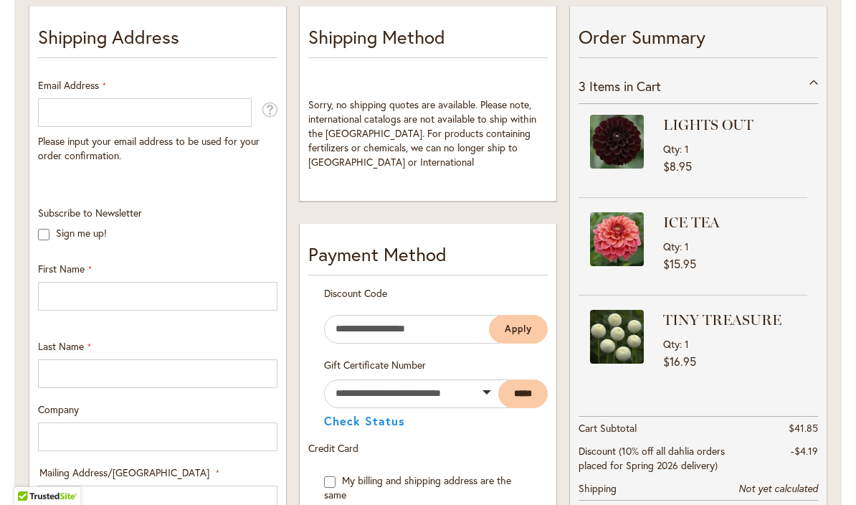
scroll to position [295, 0]
